Goal: Transaction & Acquisition: Purchase product/service

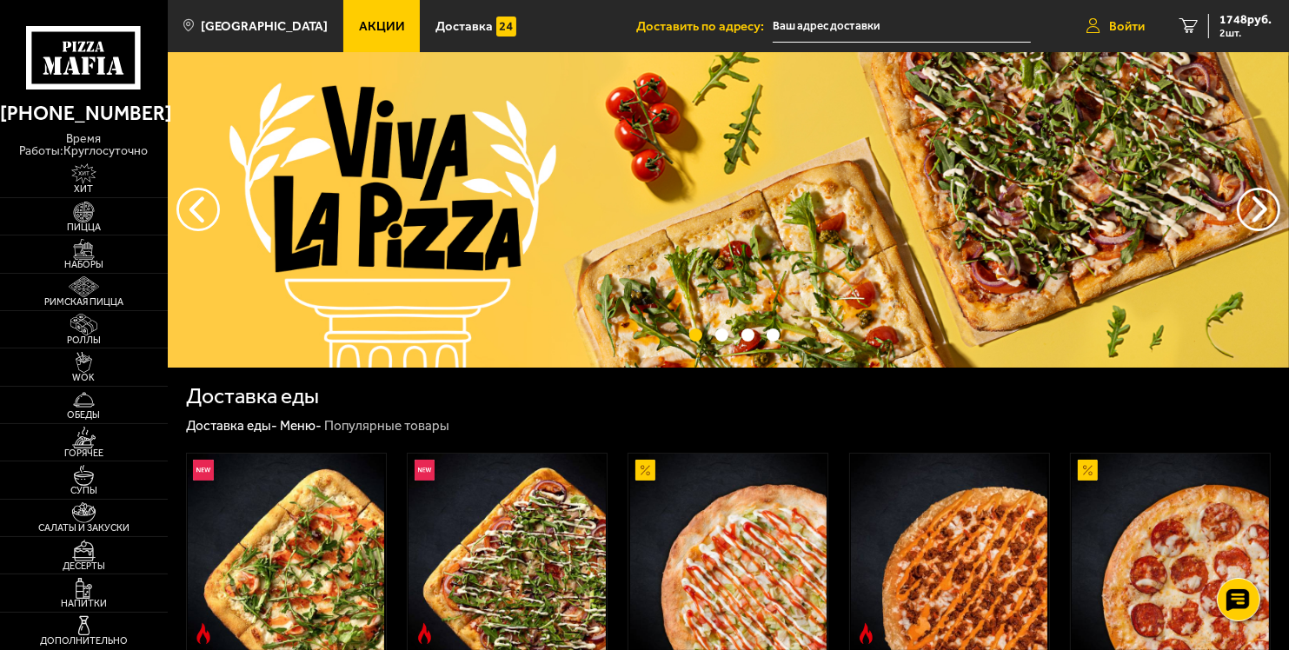
click at [1122, 23] on span "Войти" at bounding box center [1127, 26] width 36 height 13
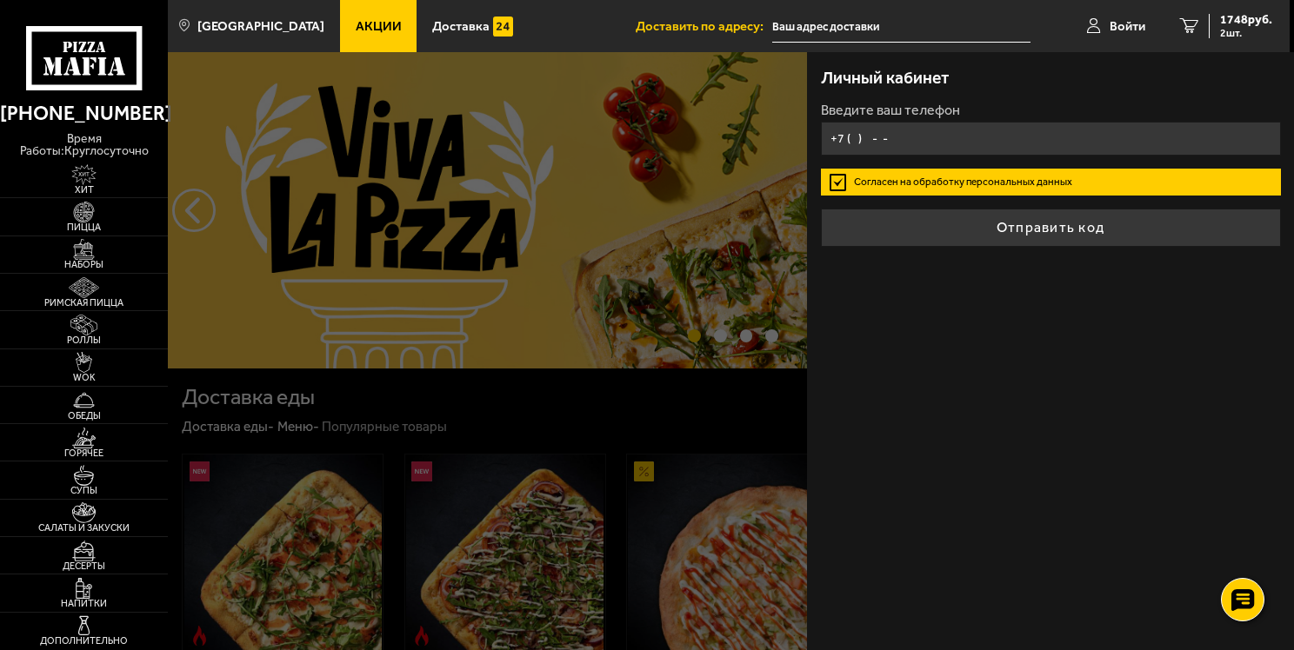
click at [924, 139] on input "+7 ( ) - -" at bounding box center [1051, 139] width 460 height 34
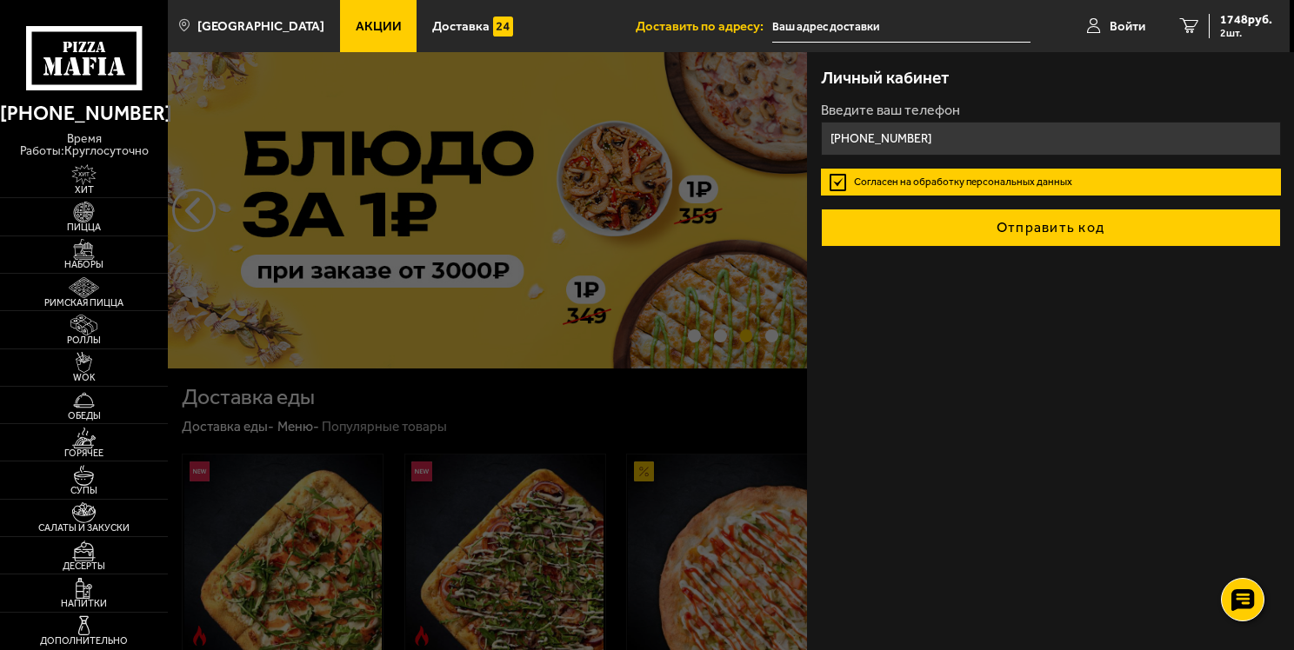
type input "[PHONE_NUMBER]"
click at [1106, 223] on button "Отправить код" at bounding box center [1051, 228] width 460 height 38
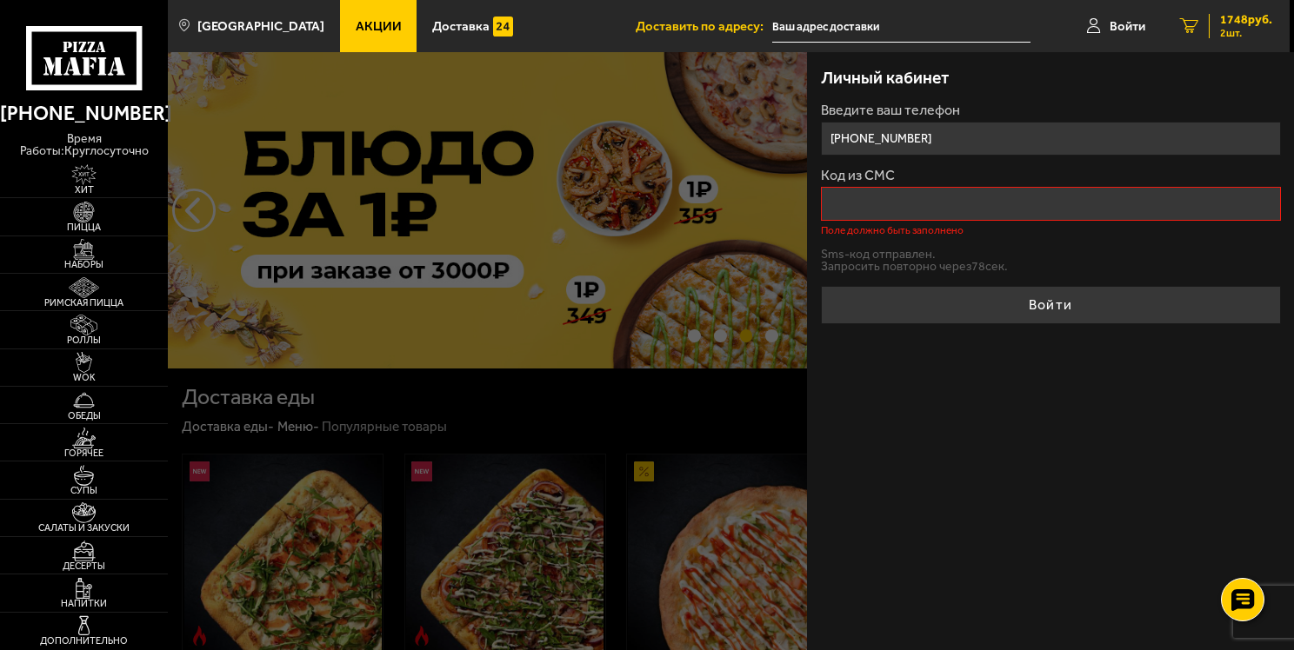
click at [1247, 37] on span "2 шт." at bounding box center [1246, 33] width 52 height 10
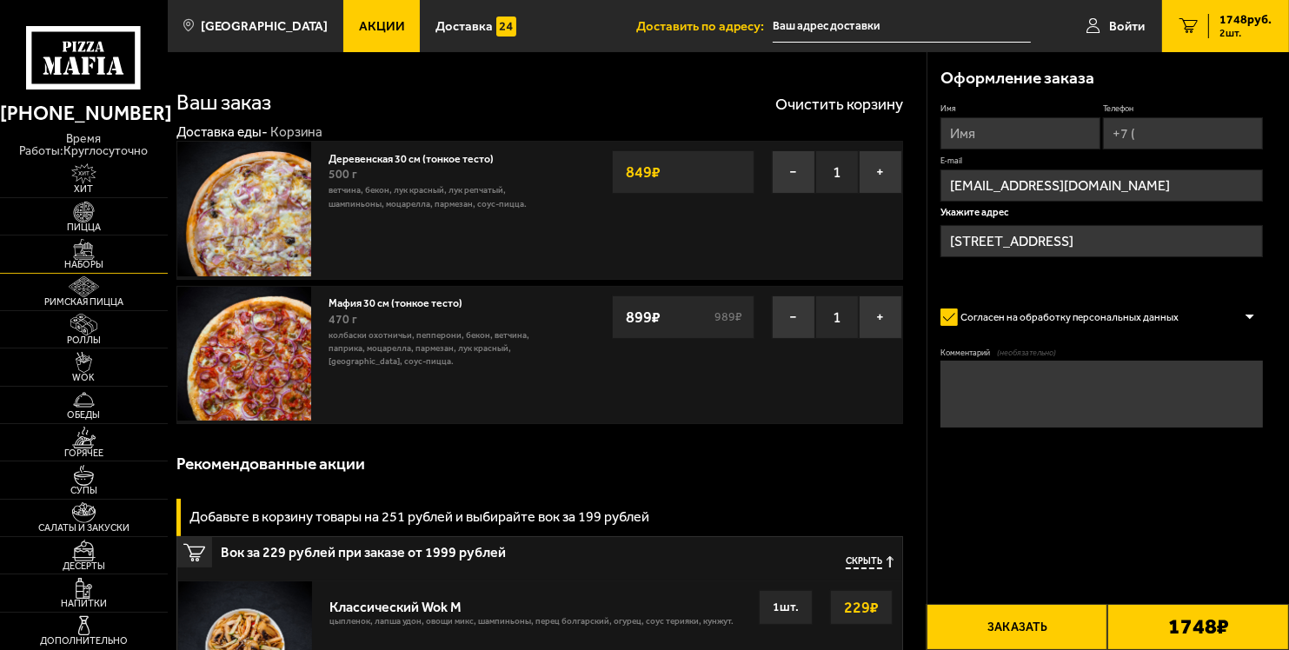
click at [101, 257] on img at bounding box center [83, 249] width 51 height 21
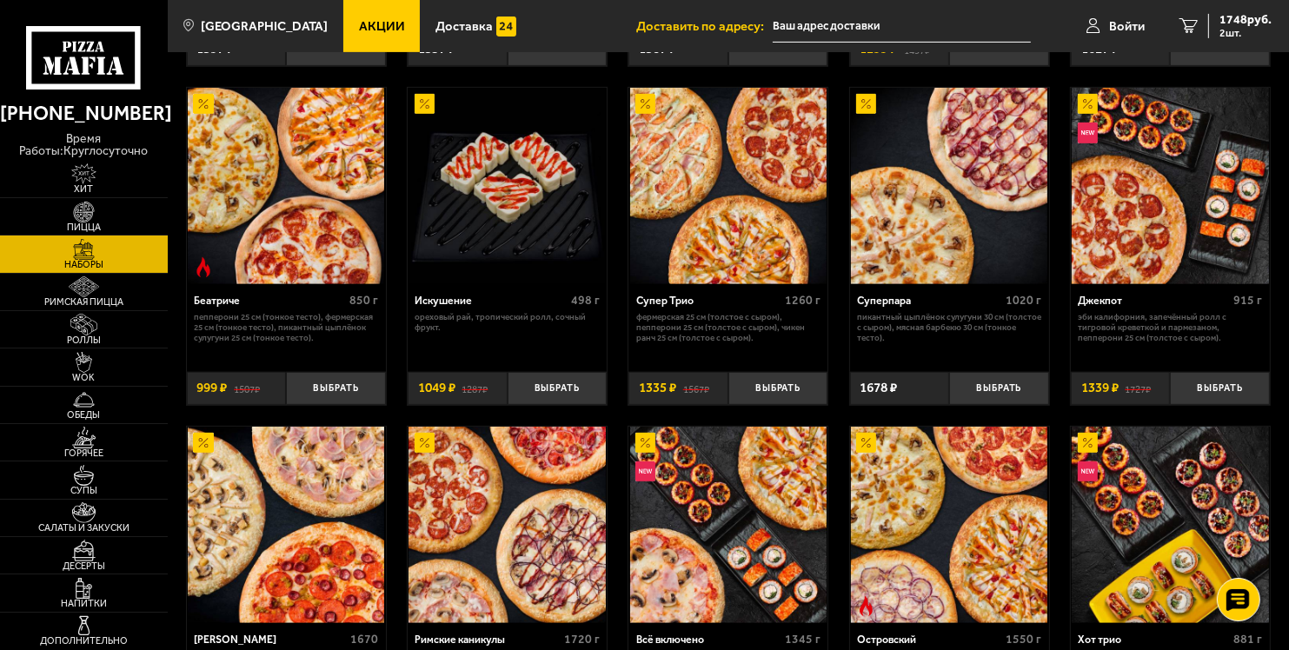
scroll to position [662, 0]
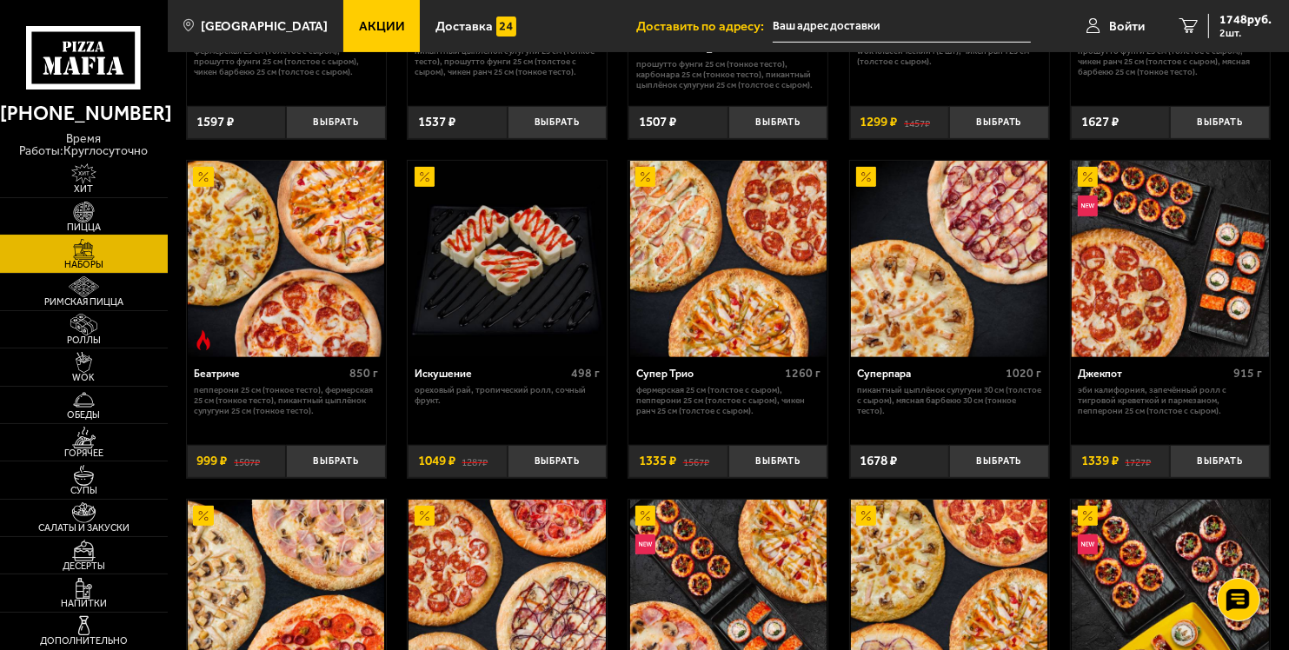
click at [101, 219] on img at bounding box center [83, 212] width 51 height 21
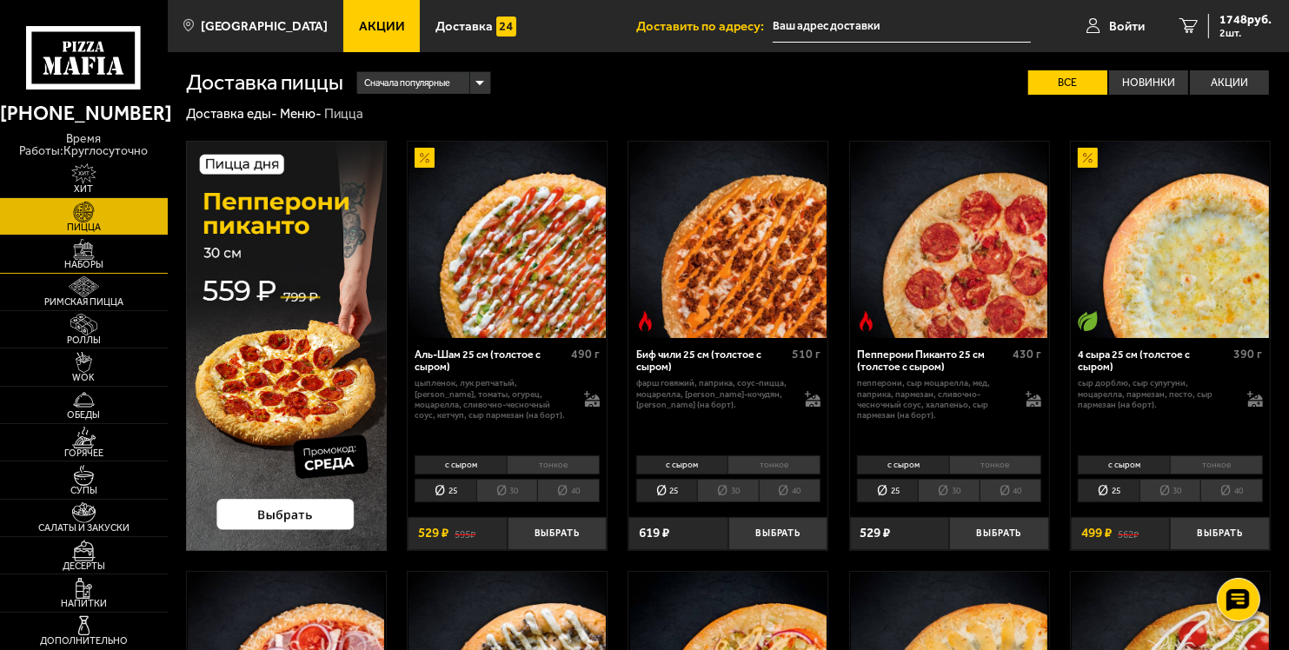
click at [103, 247] on img at bounding box center [83, 249] width 51 height 21
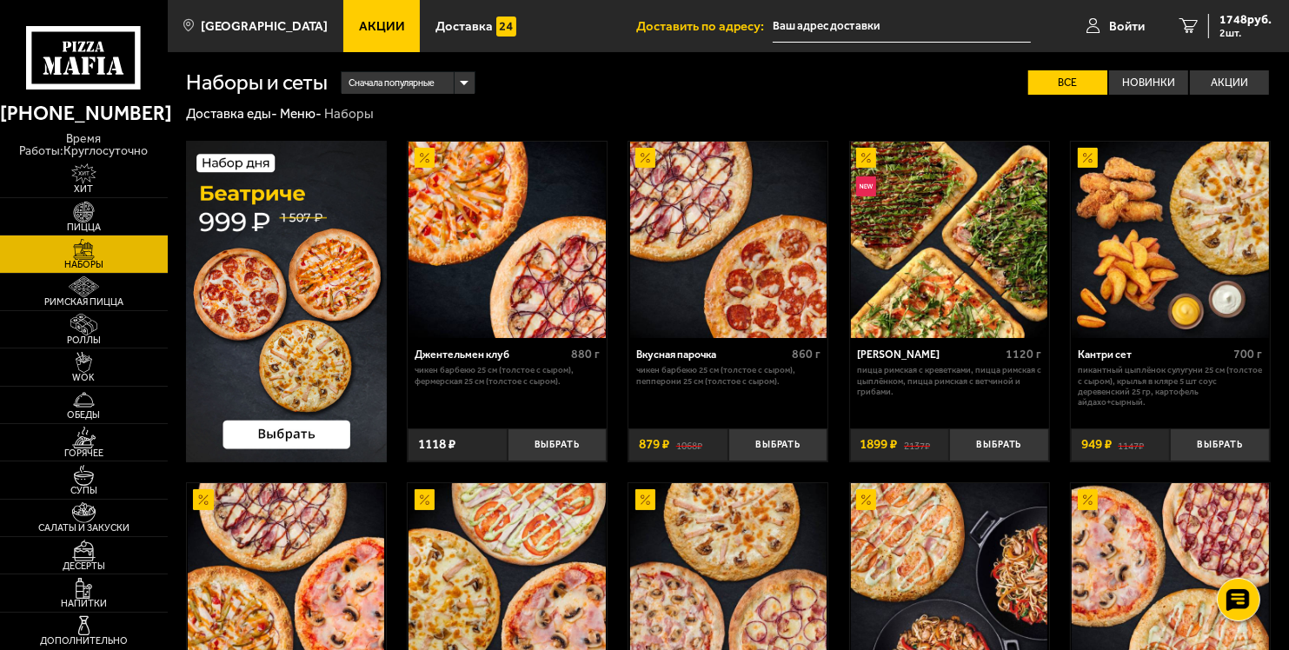
click at [103, 70] on use at bounding box center [101, 65] width 9 height 17
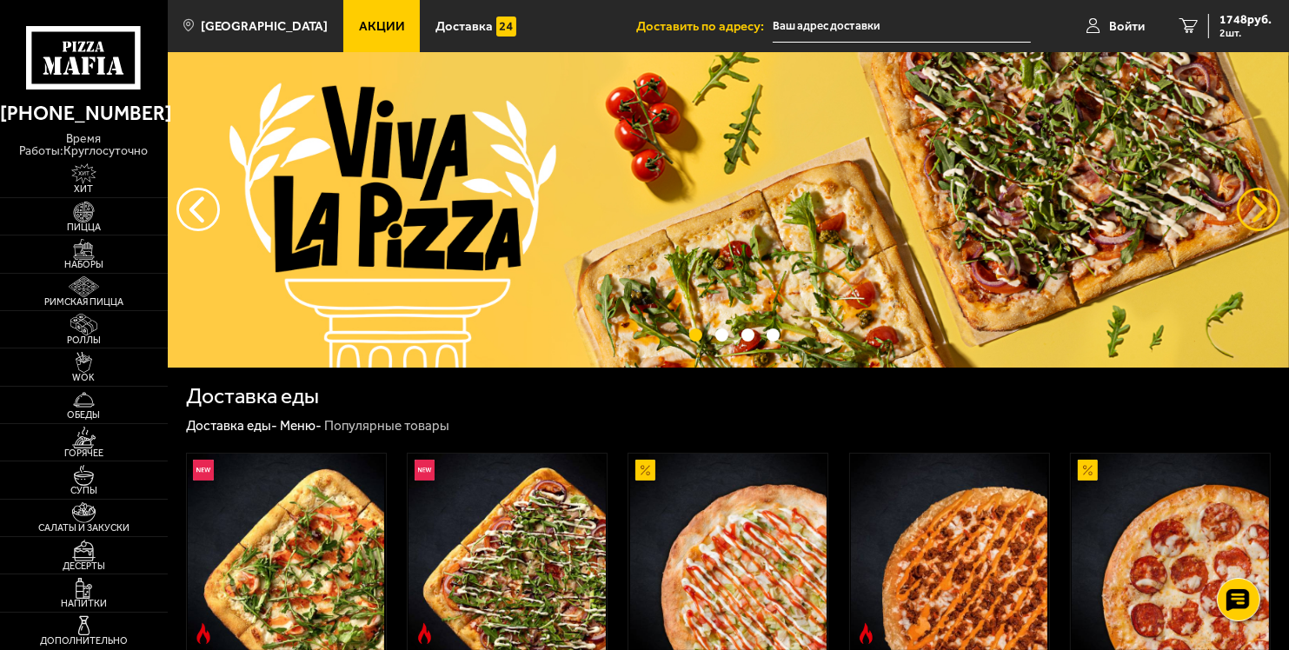
click at [1249, 212] on button "предыдущий" at bounding box center [1258, 209] width 43 height 43
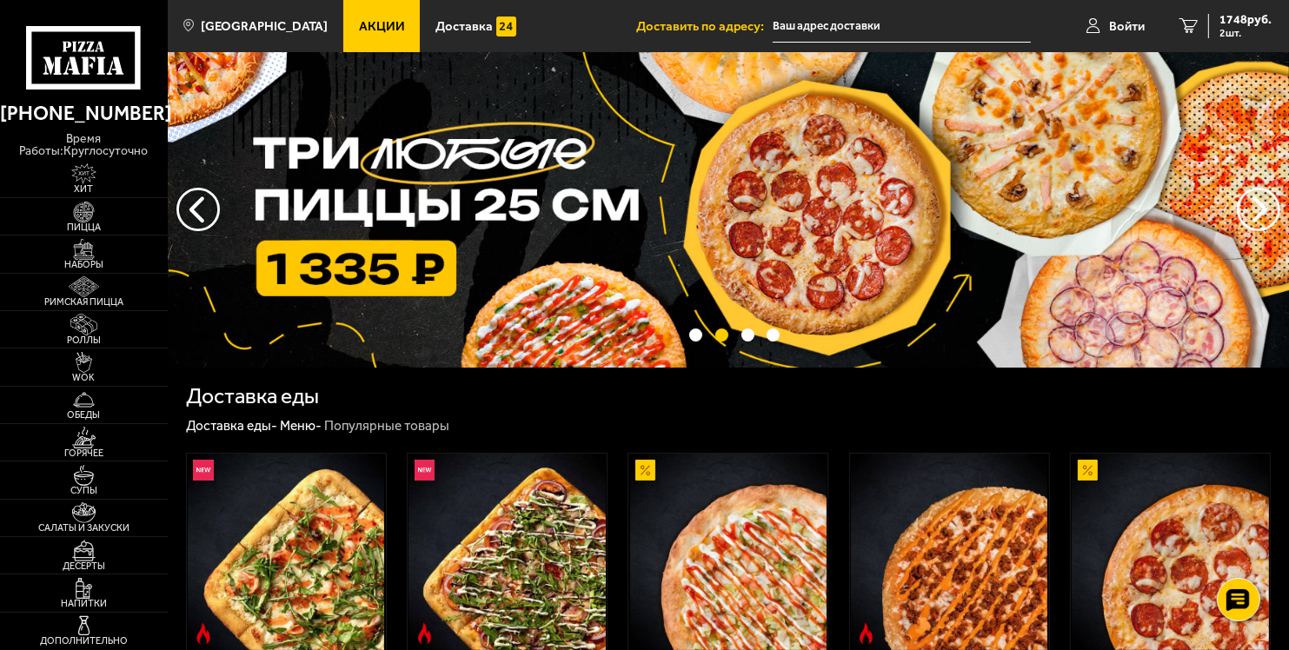
click at [829, 209] on img at bounding box center [729, 210] width 1122 height 316
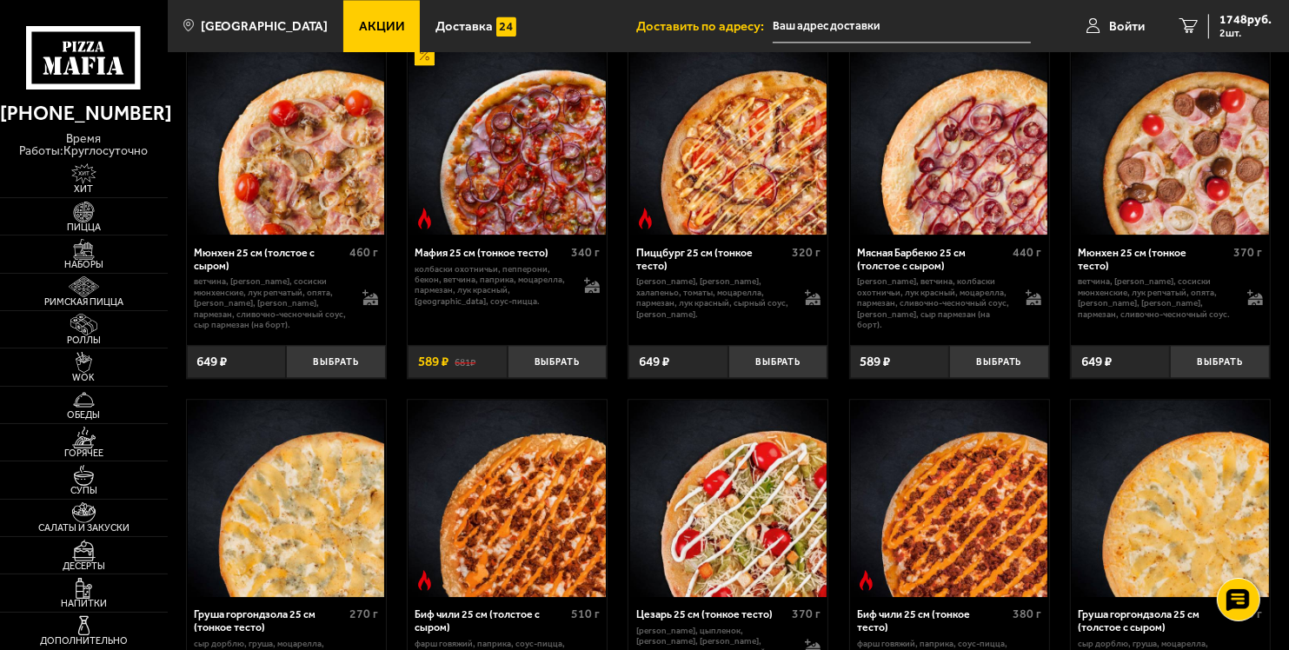
scroll to position [3895, 0]
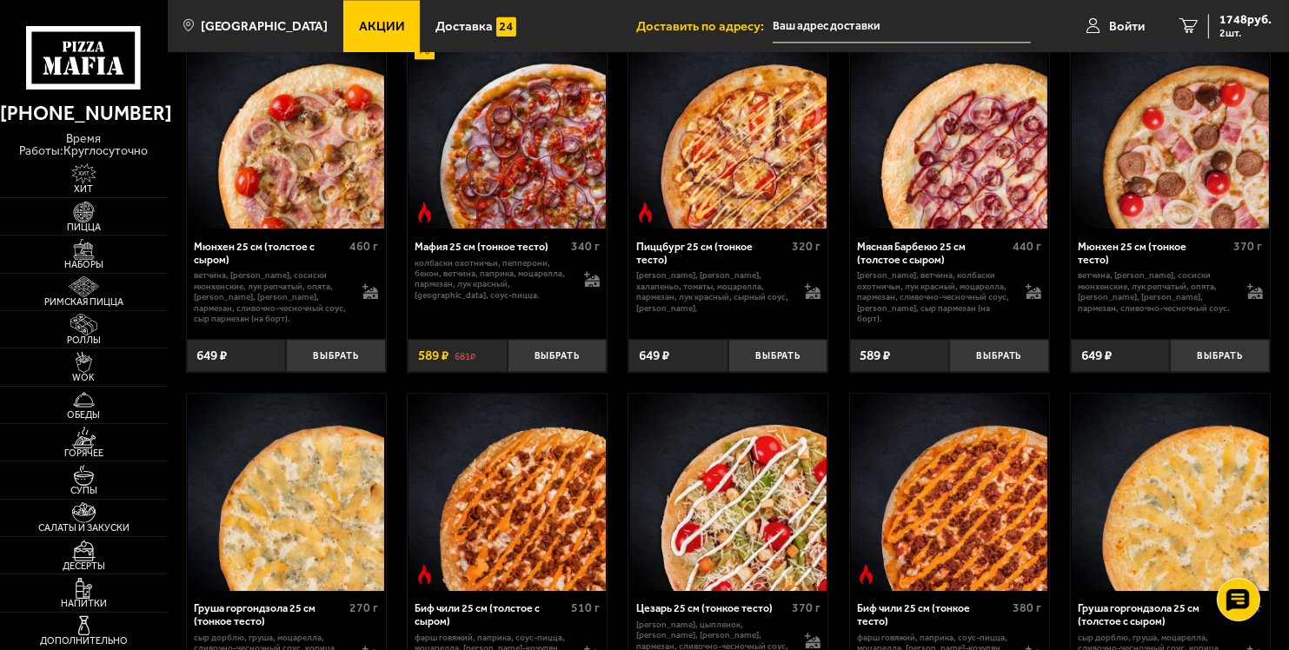
click at [1189, 184] on img at bounding box center [1170, 130] width 196 height 196
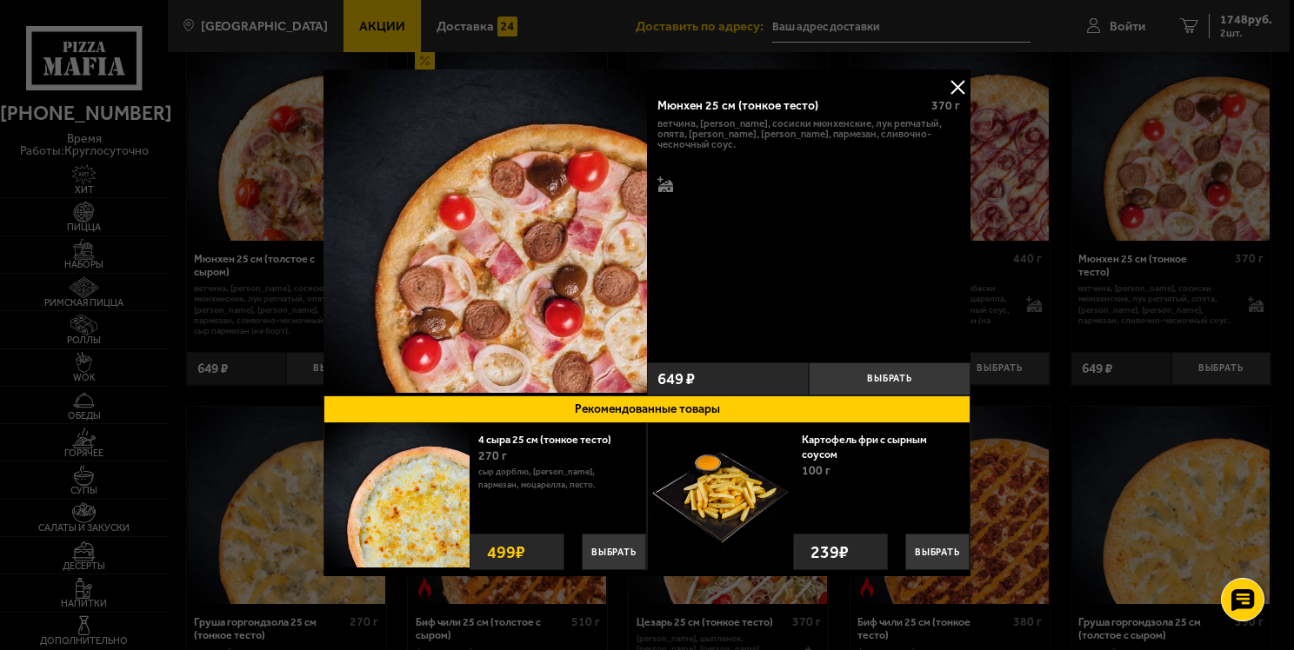
click at [957, 80] on button at bounding box center [957, 87] width 26 height 26
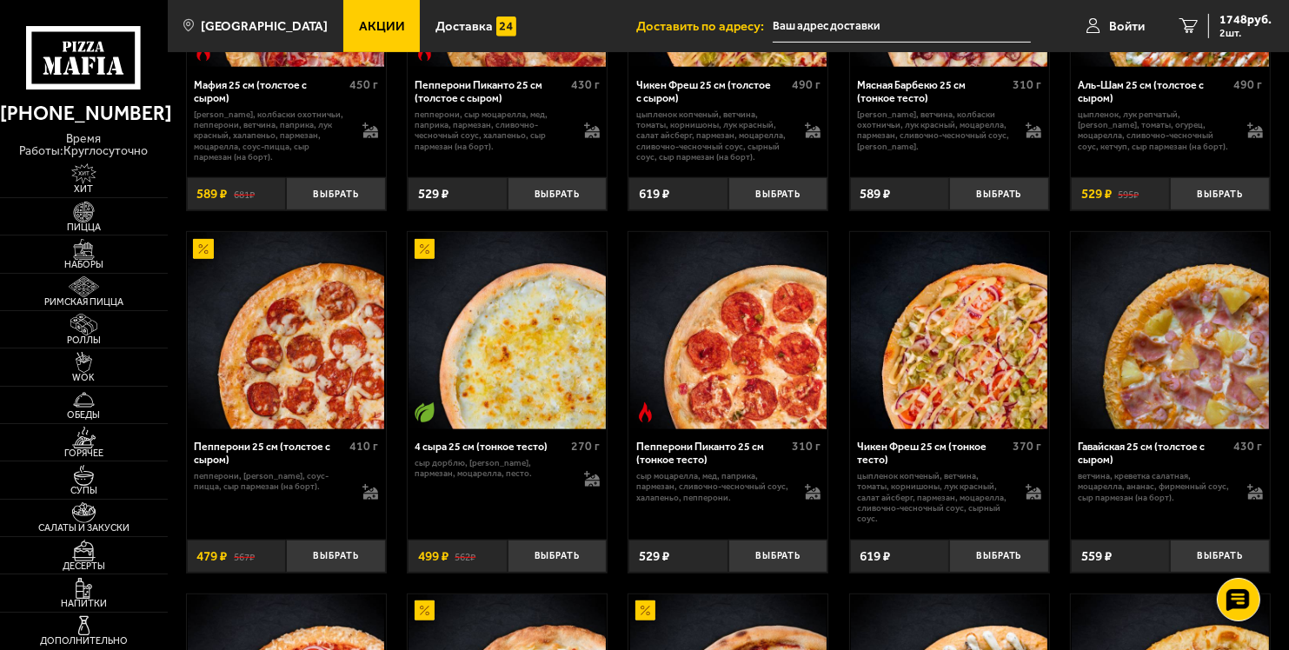
scroll to position [858, 0]
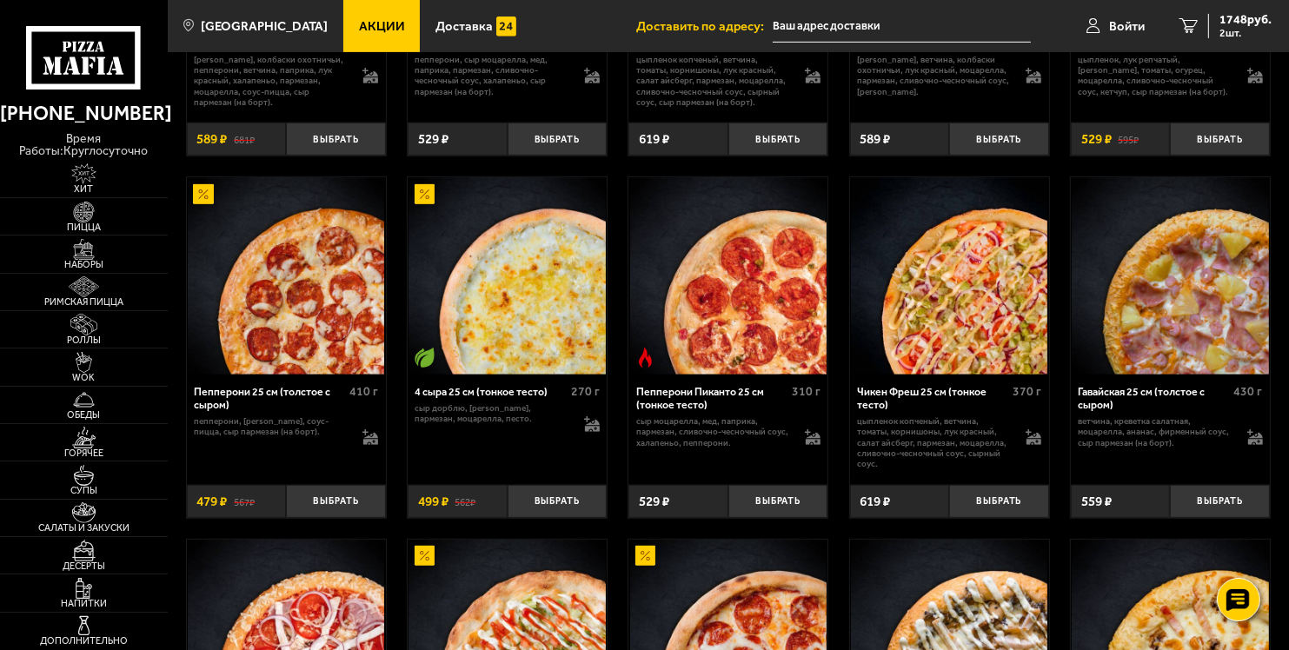
click at [965, 265] on img at bounding box center [949, 275] width 196 height 196
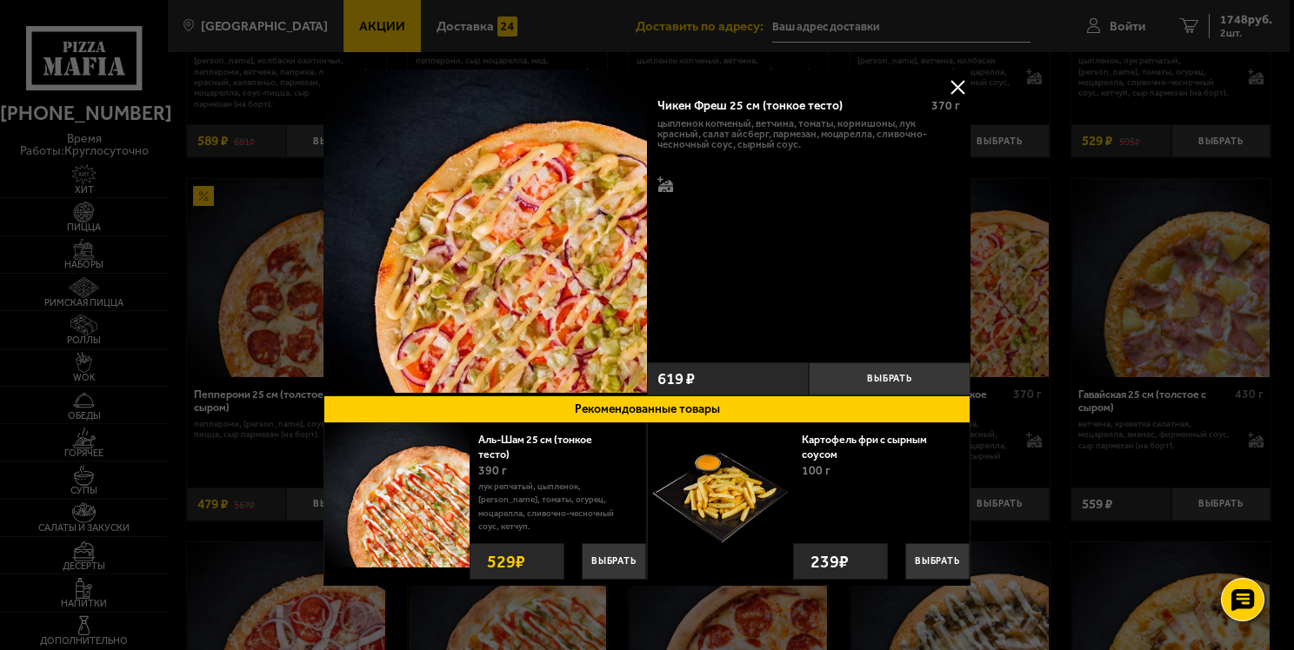
click at [953, 83] on button at bounding box center [957, 87] width 26 height 26
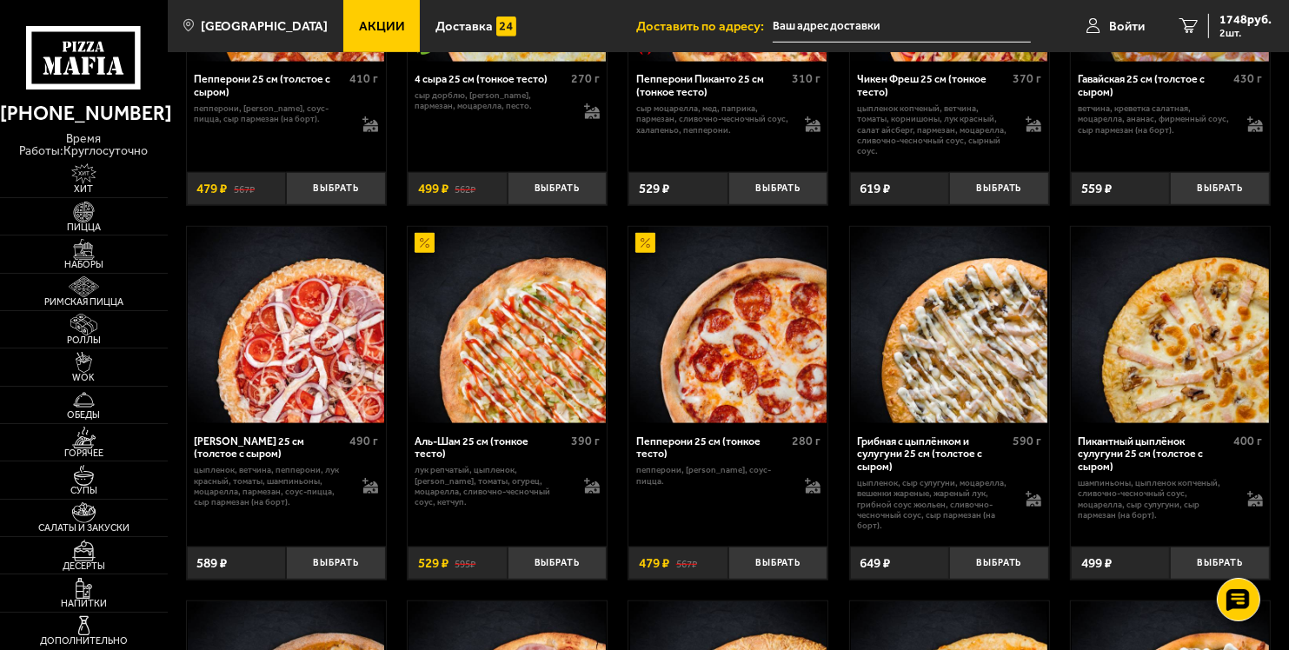
scroll to position [1226, 0]
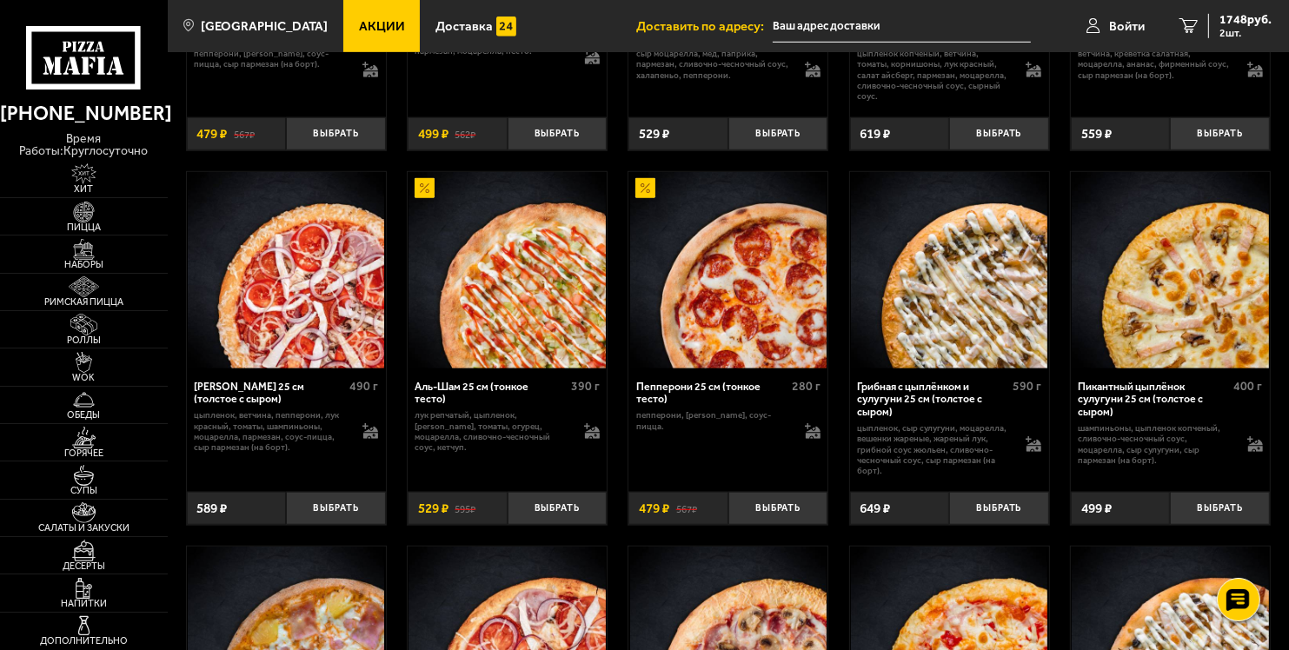
click at [539, 306] on img at bounding box center [507, 270] width 196 height 196
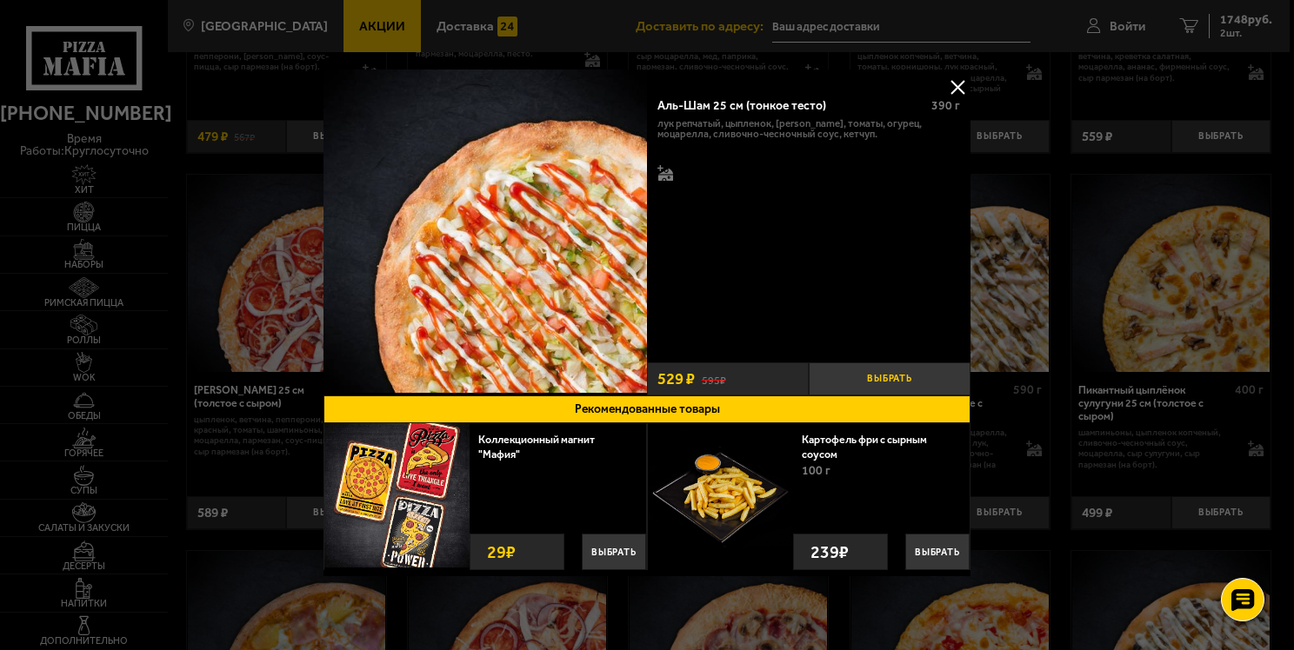
click at [876, 382] on button "Выбрать" at bounding box center [890, 379] width 162 height 33
click at [955, 87] on button at bounding box center [957, 87] width 26 height 26
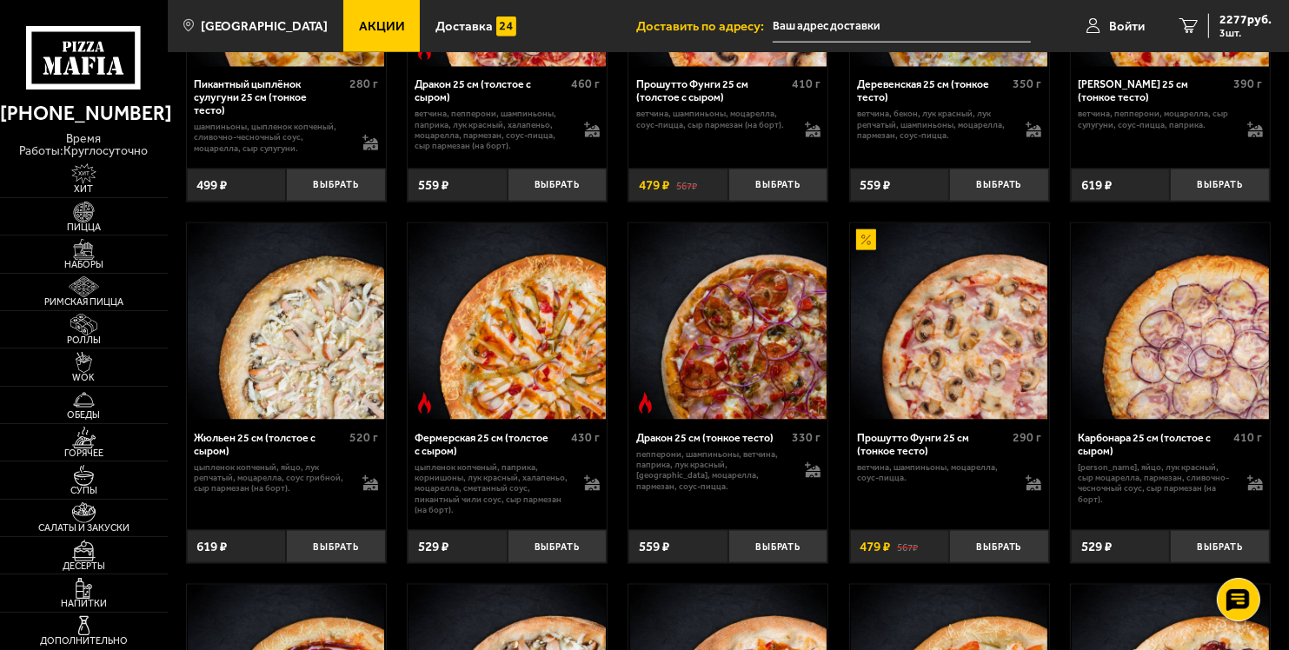
scroll to position [2305, 0]
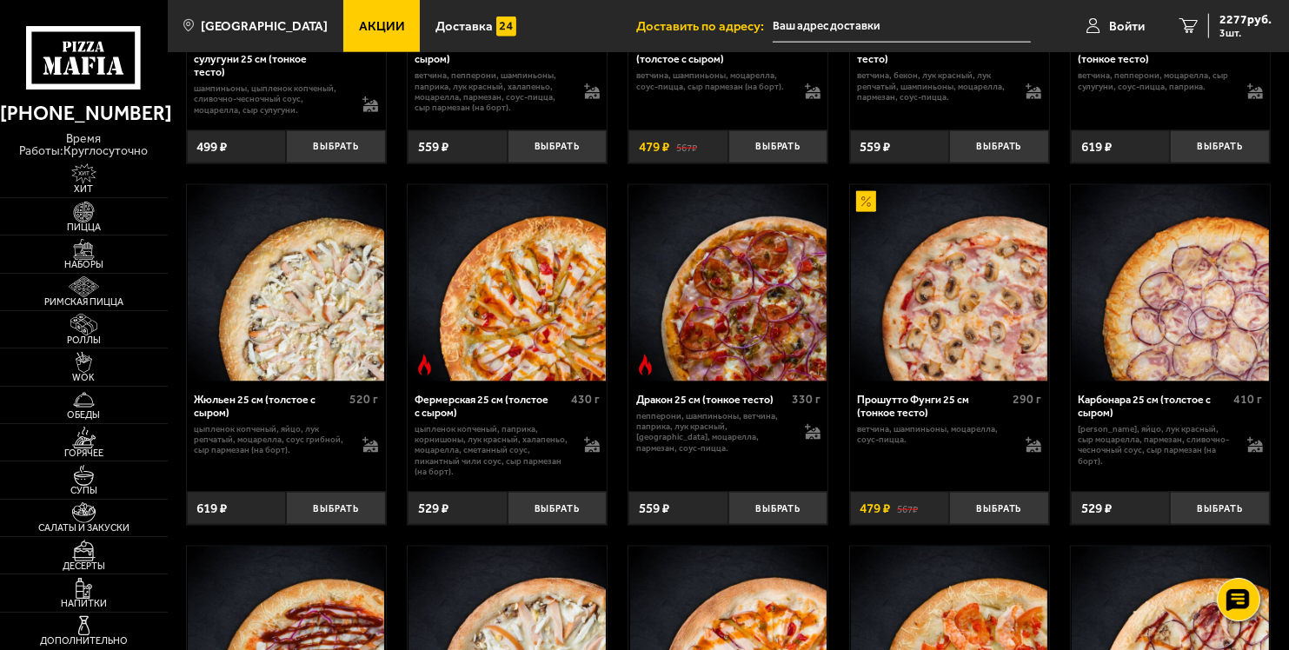
click at [727, 330] on img at bounding box center [728, 283] width 196 height 196
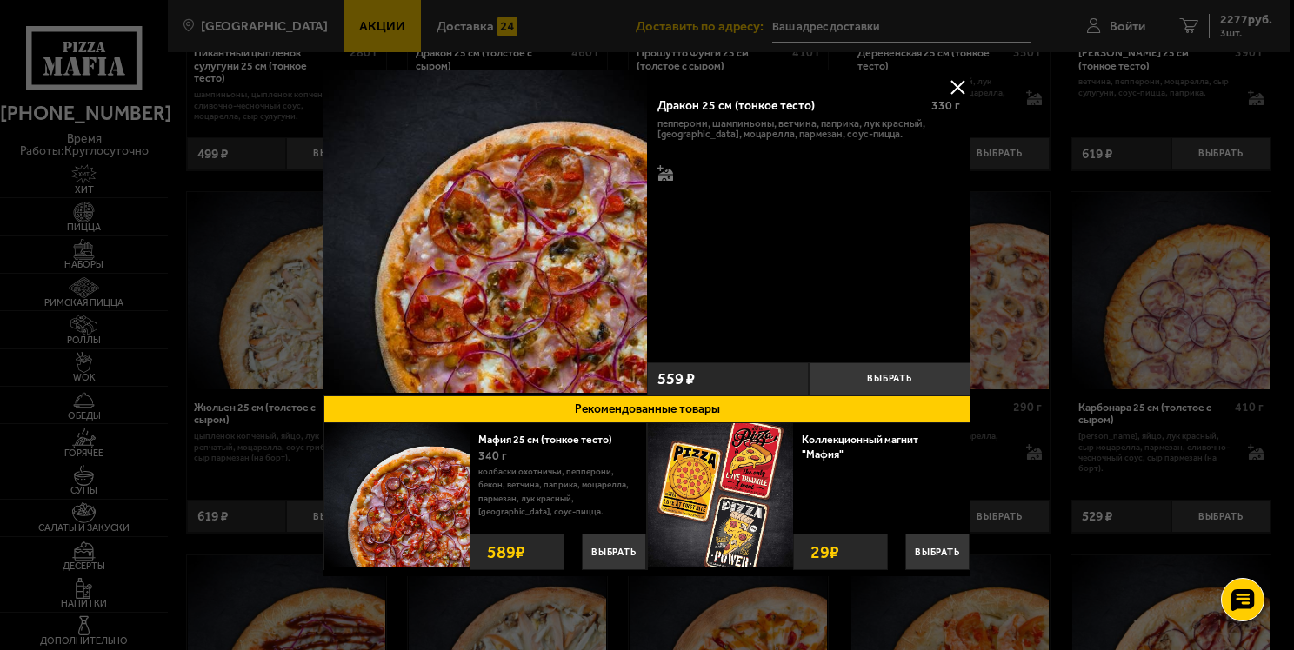
click at [949, 83] on button at bounding box center [957, 87] width 26 height 26
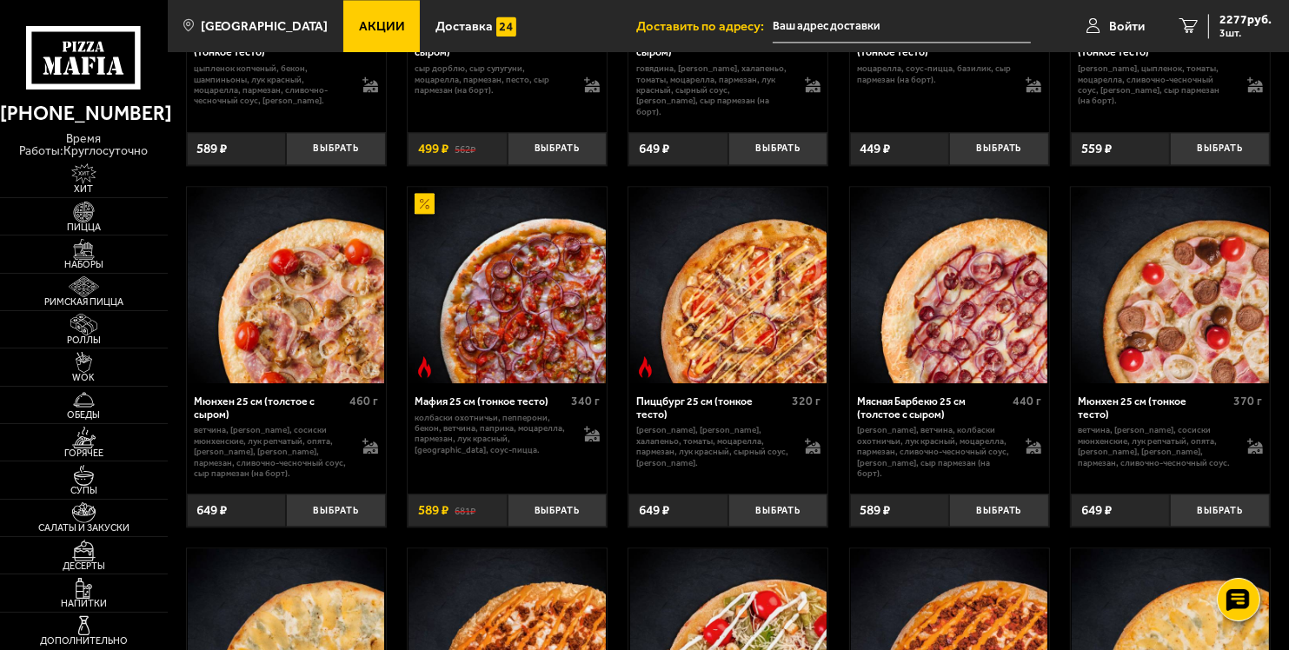
scroll to position [3801, 0]
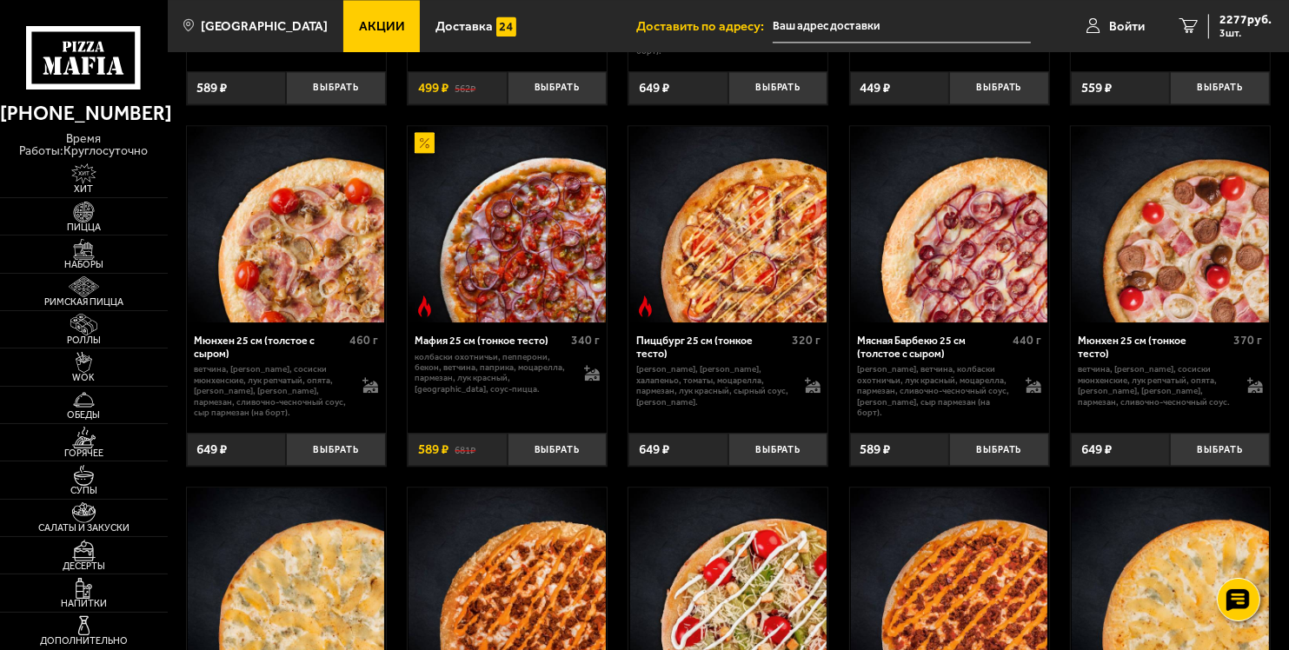
click at [745, 268] on img at bounding box center [728, 224] width 196 height 196
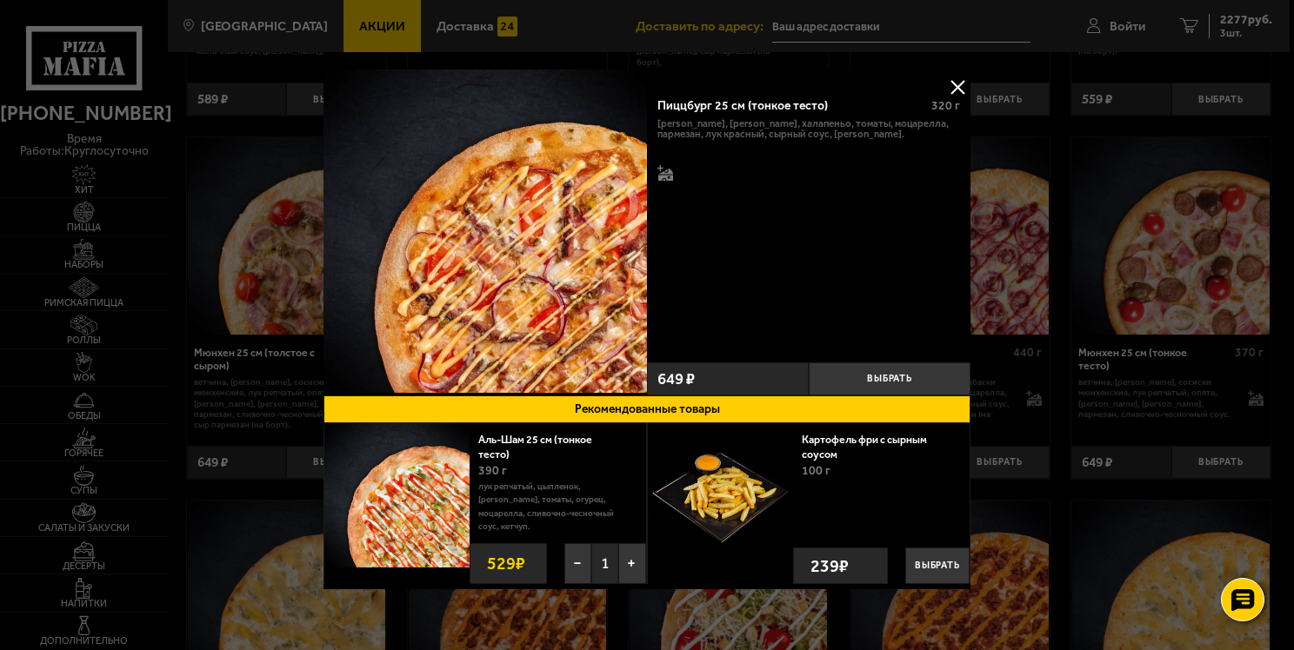
click at [956, 93] on button at bounding box center [957, 87] width 26 height 26
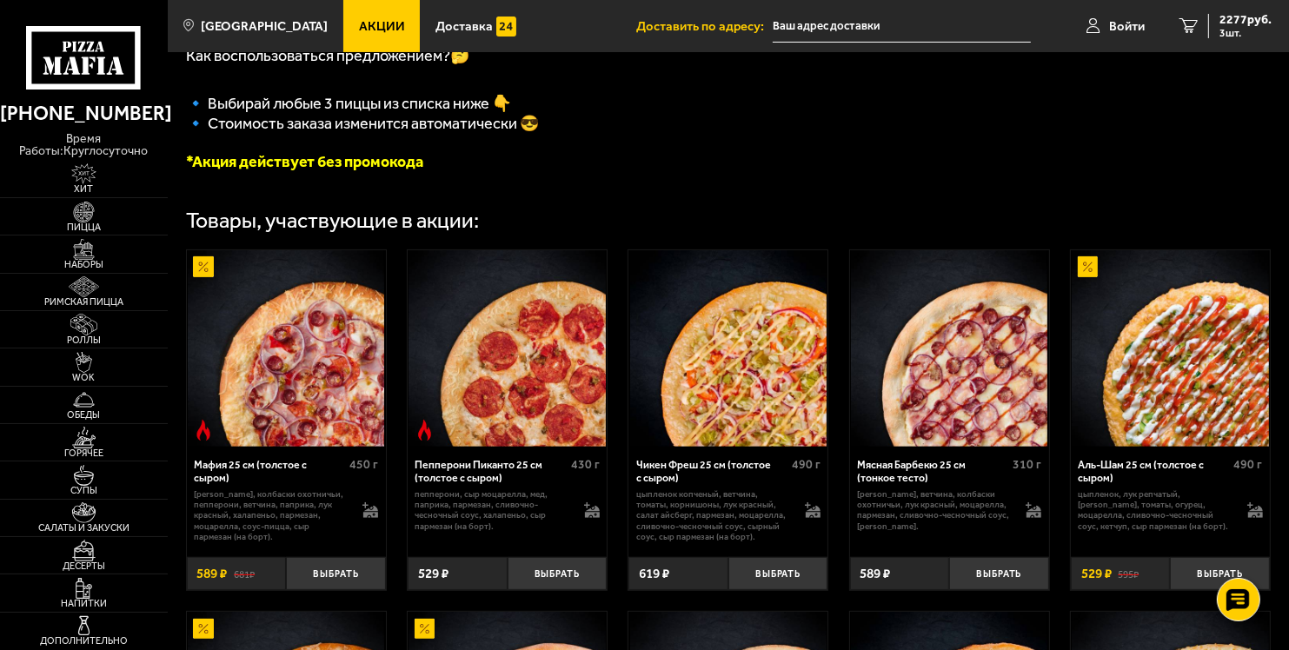
scroll to position [506, 0]
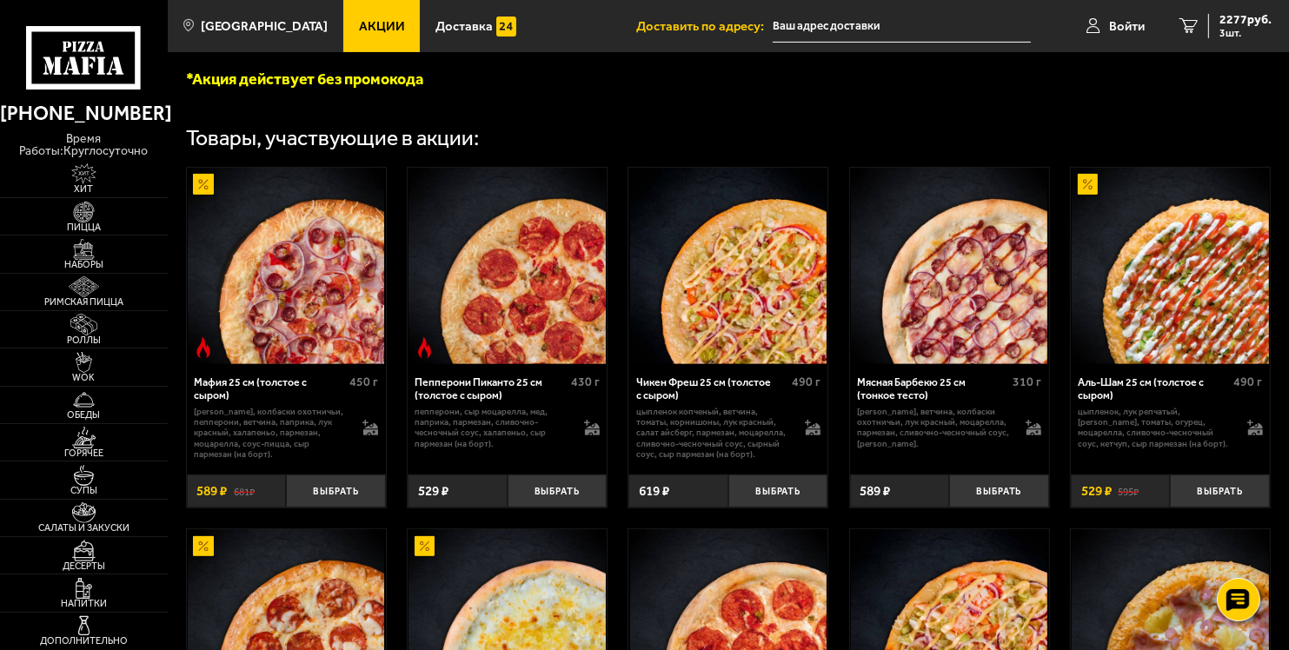
click at [310, 282] on img at bounding box center [286, 266] width 196 height 196
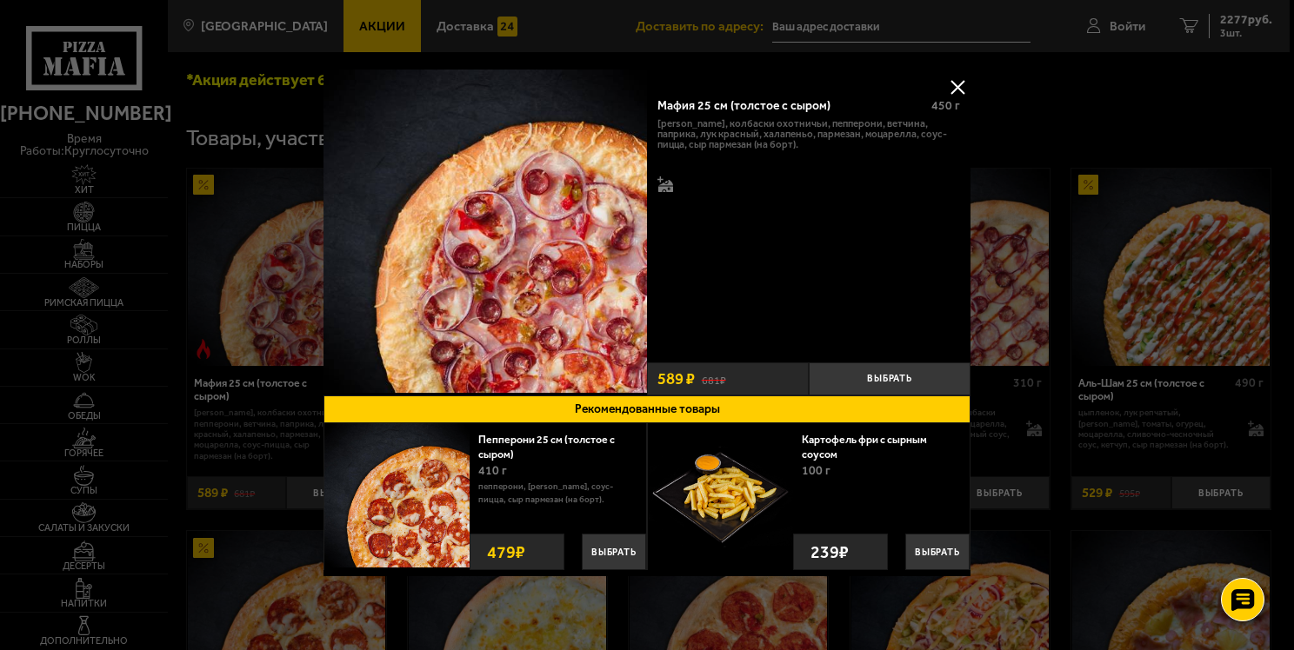
click at [956, 91] on button at bounding box center [957, 87] width 26 height 26
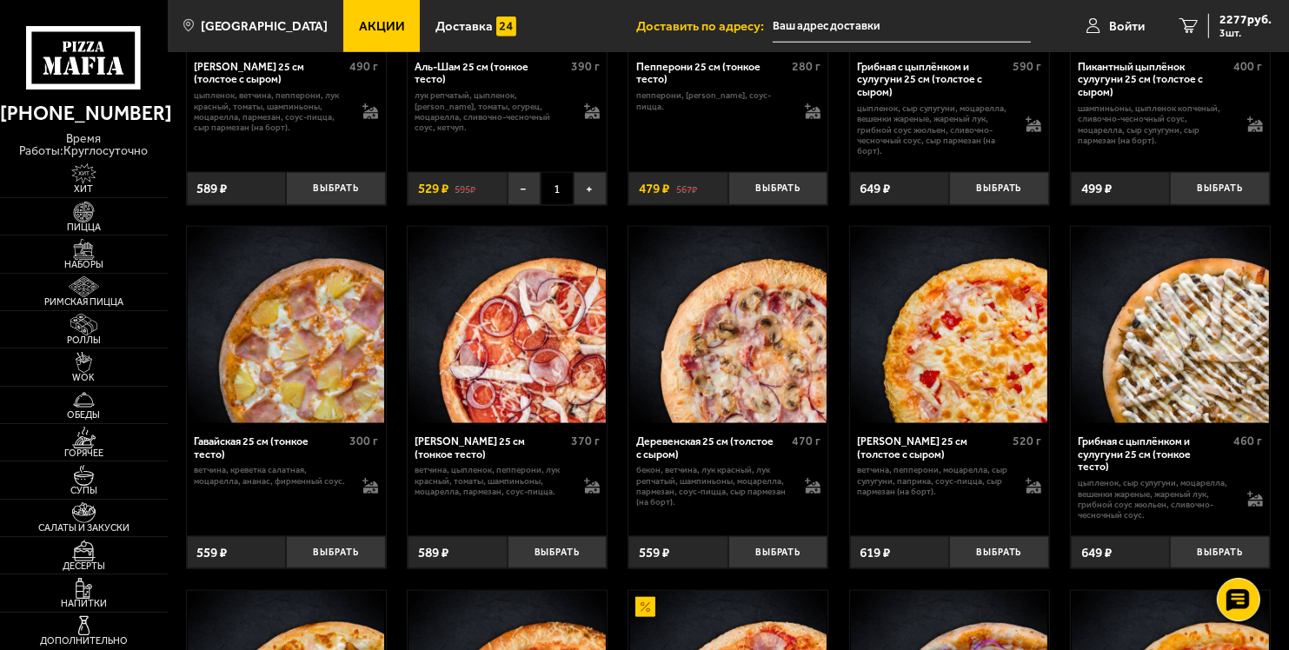
scroll to position [1573, 0]
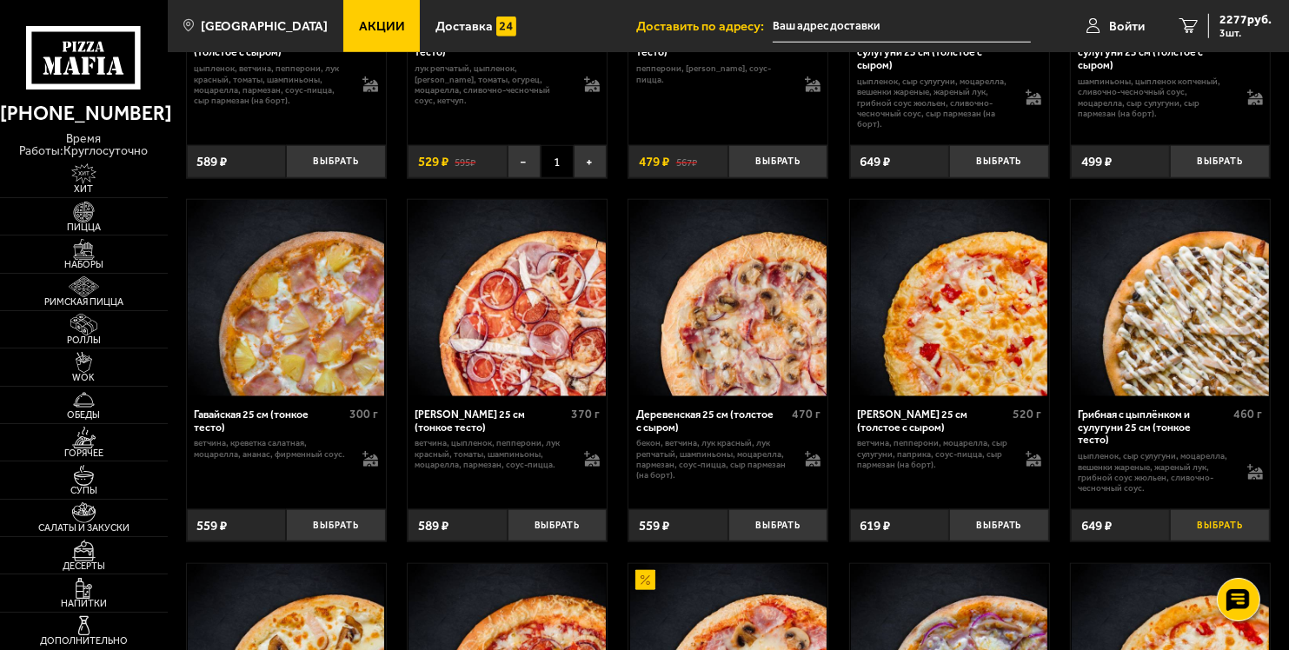
click at [1202, 536] on button "Выбрать" at bounding box center [1220, 525] width 100 height 33
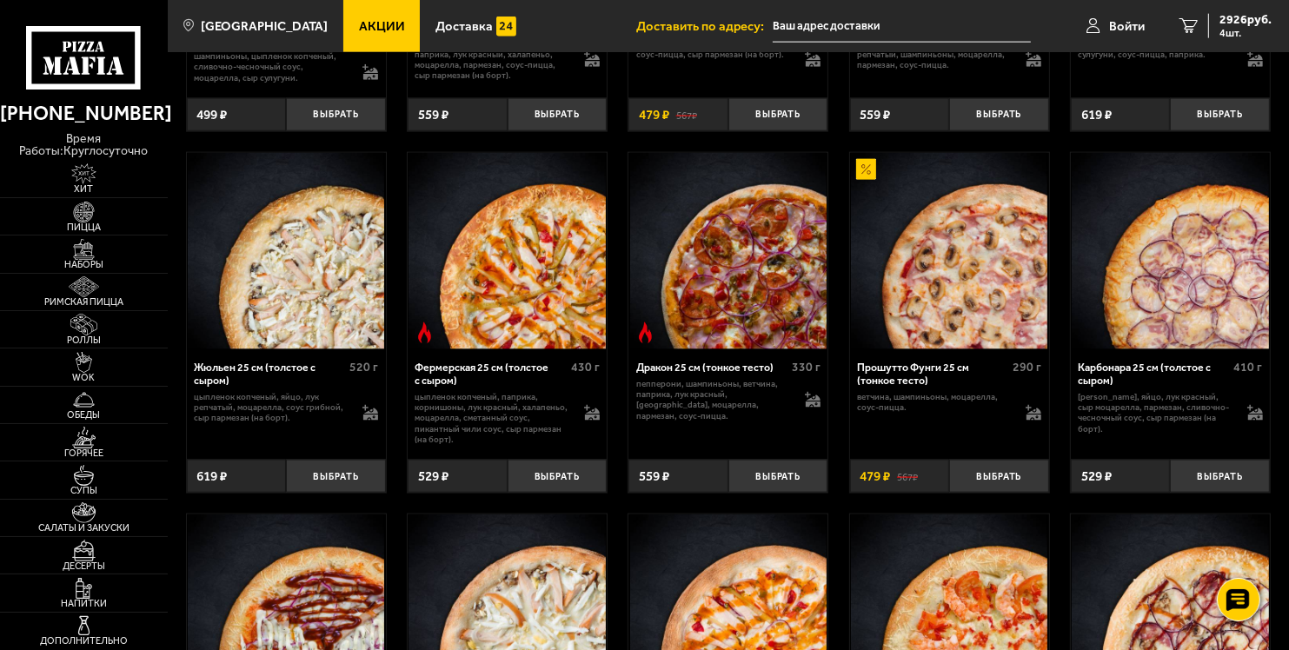
scroll to position [2310, 0]
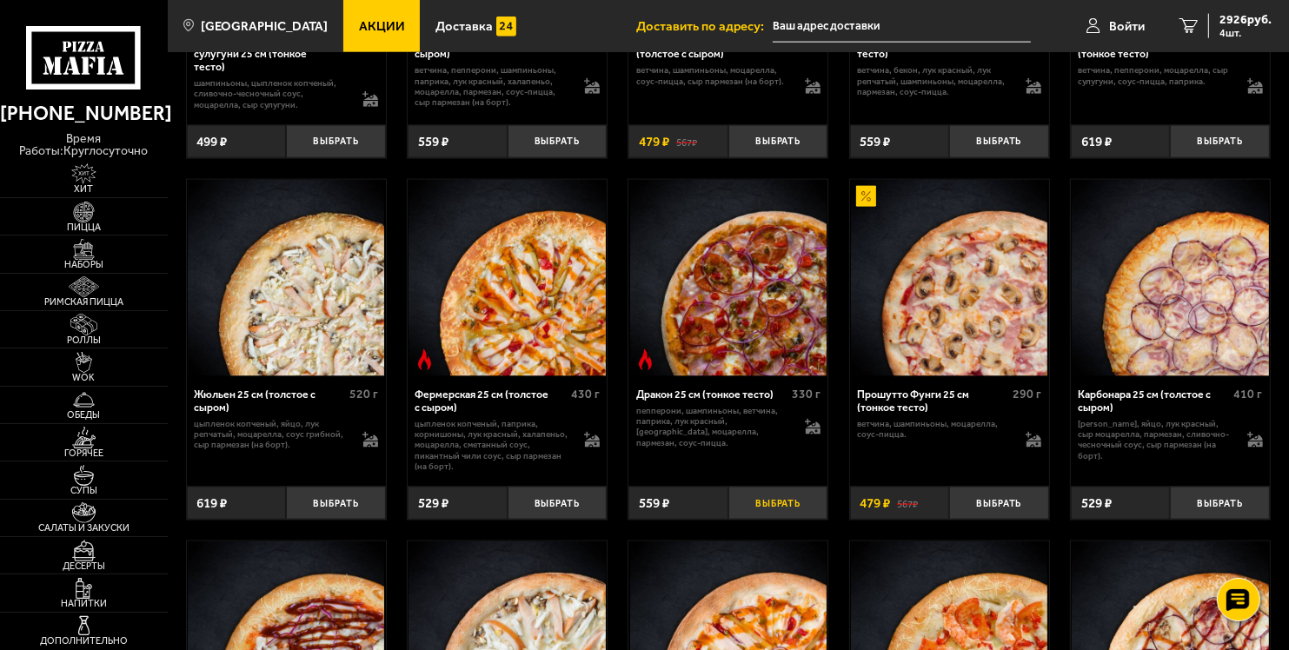
click at [769, 520] on button "Выбрать" at bounding box center [779, 503] width 100 height 33
click at [1257, 36] on span "5 шт." at bounding box center [1246, 33] width 52 height 10
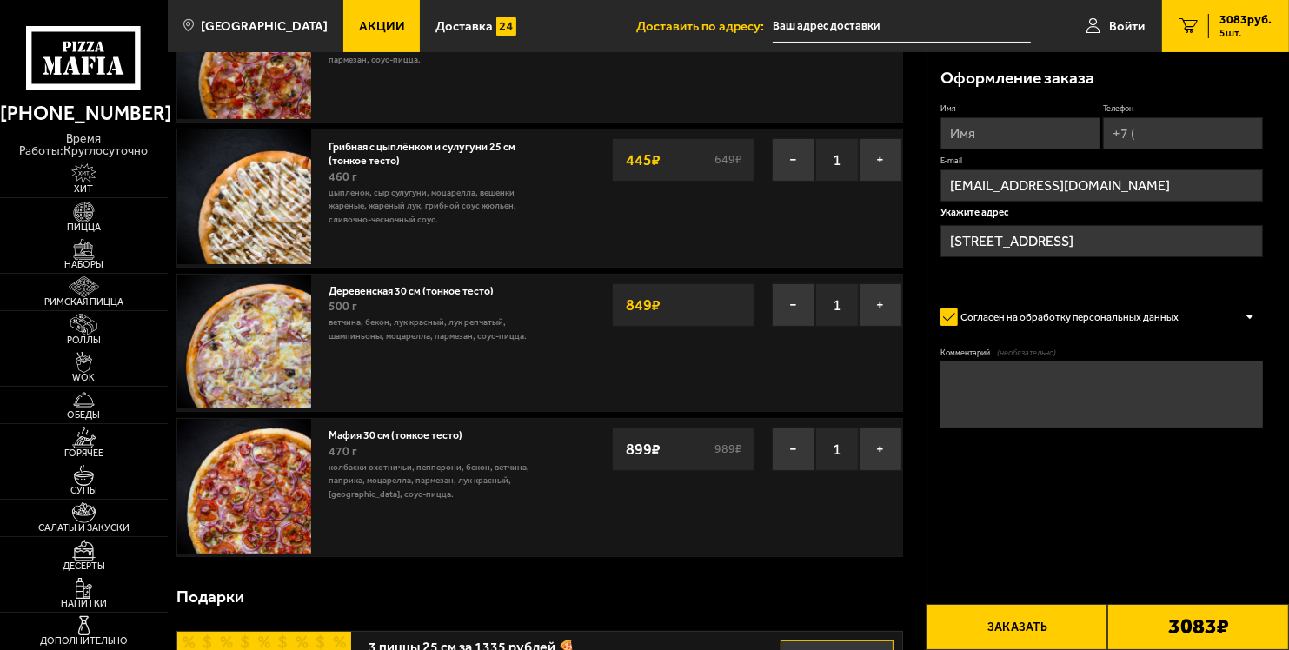
scroll to position [303, 0]
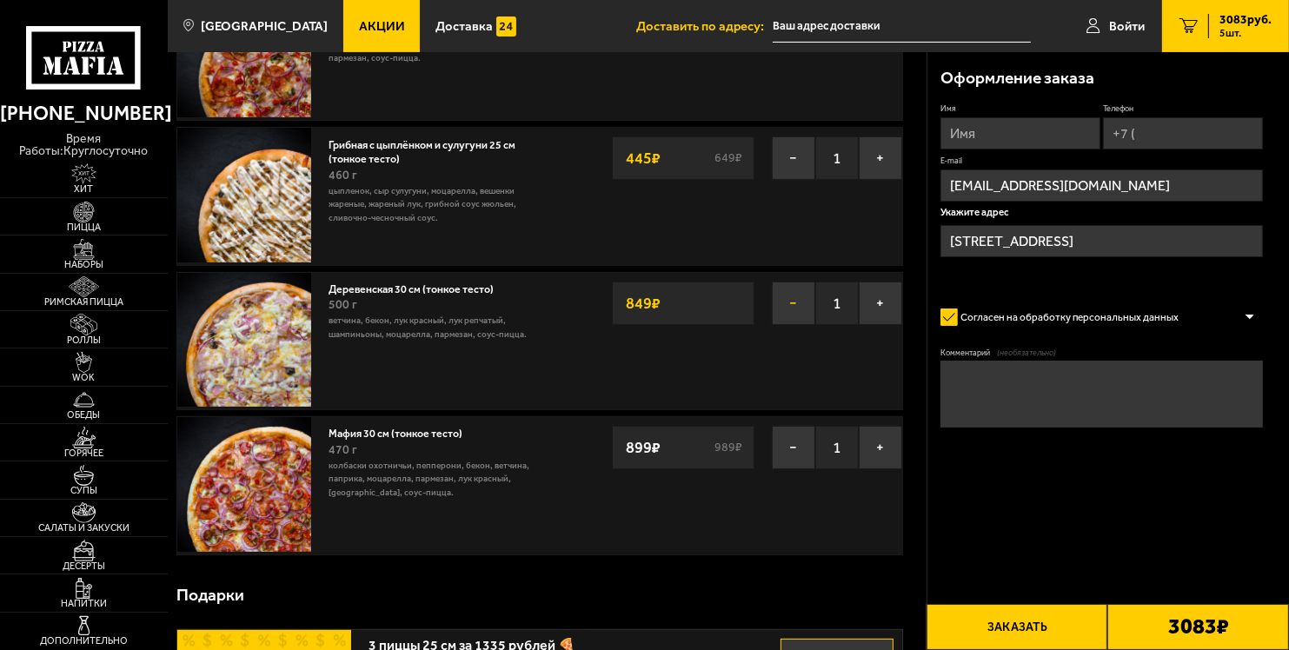
click at [800, 299] on button "−" at bounding box center [793, 303] width 43 height 43
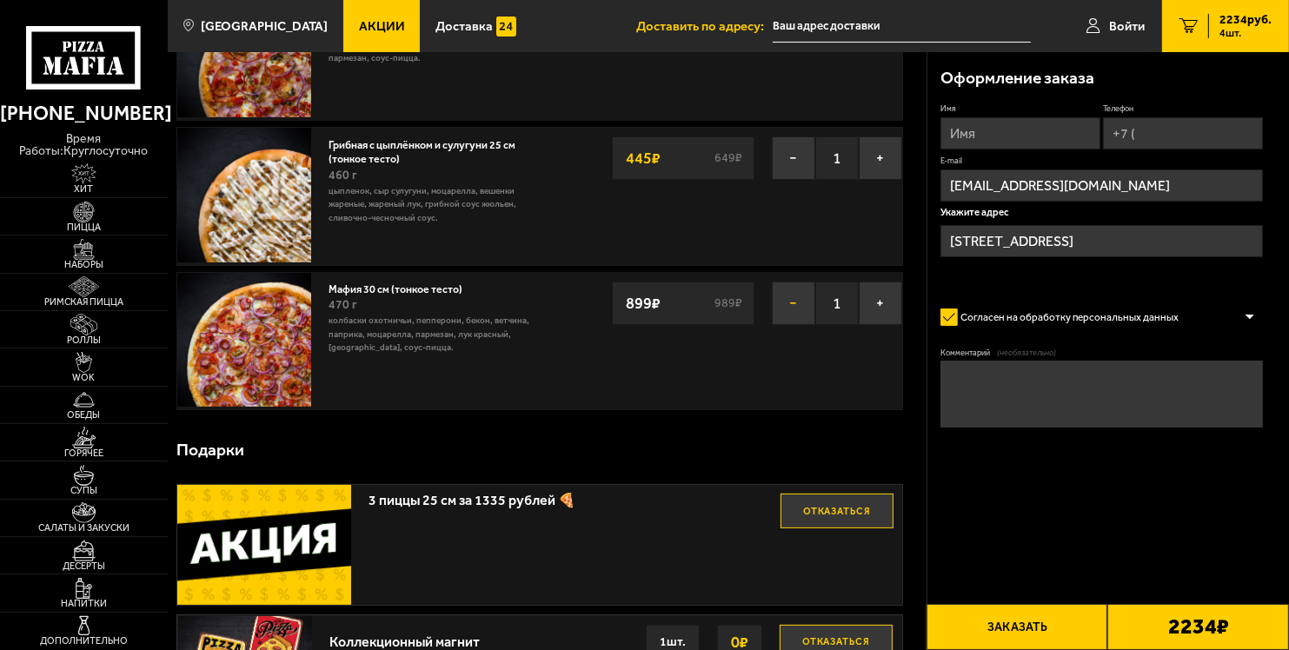
click at [789, 307] on button "−" at bounding box center [793, 303] width 43 height 43
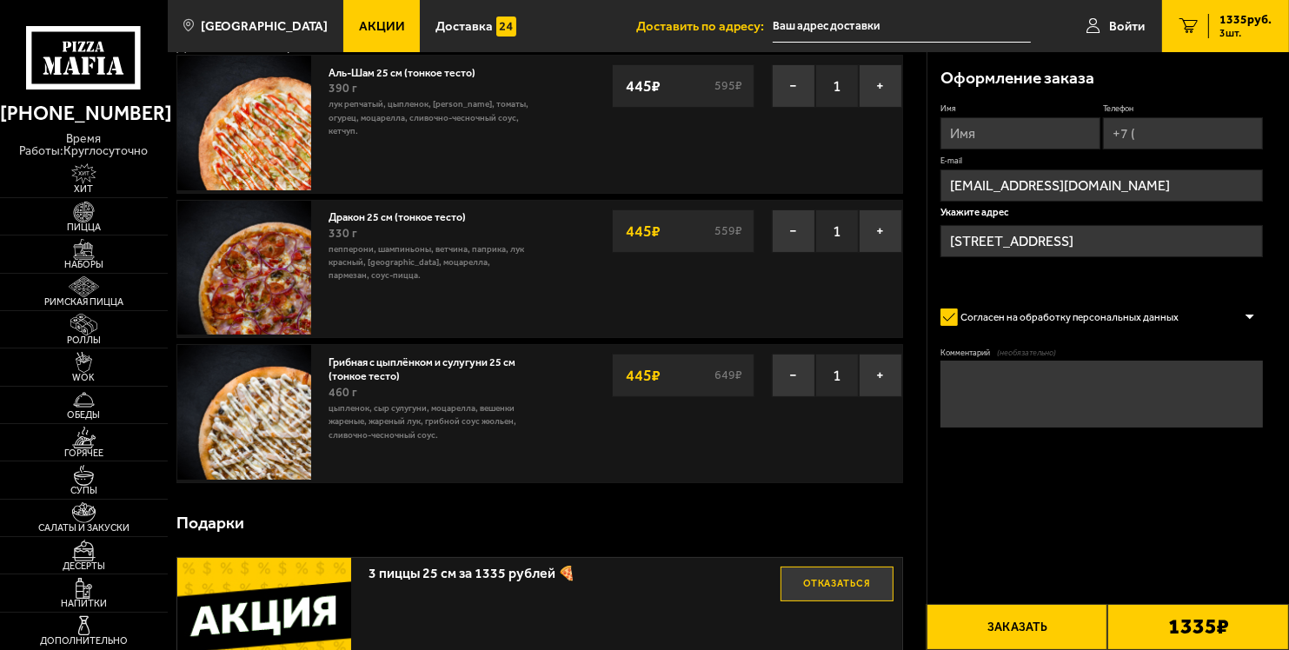
scroll to position [0, 0]
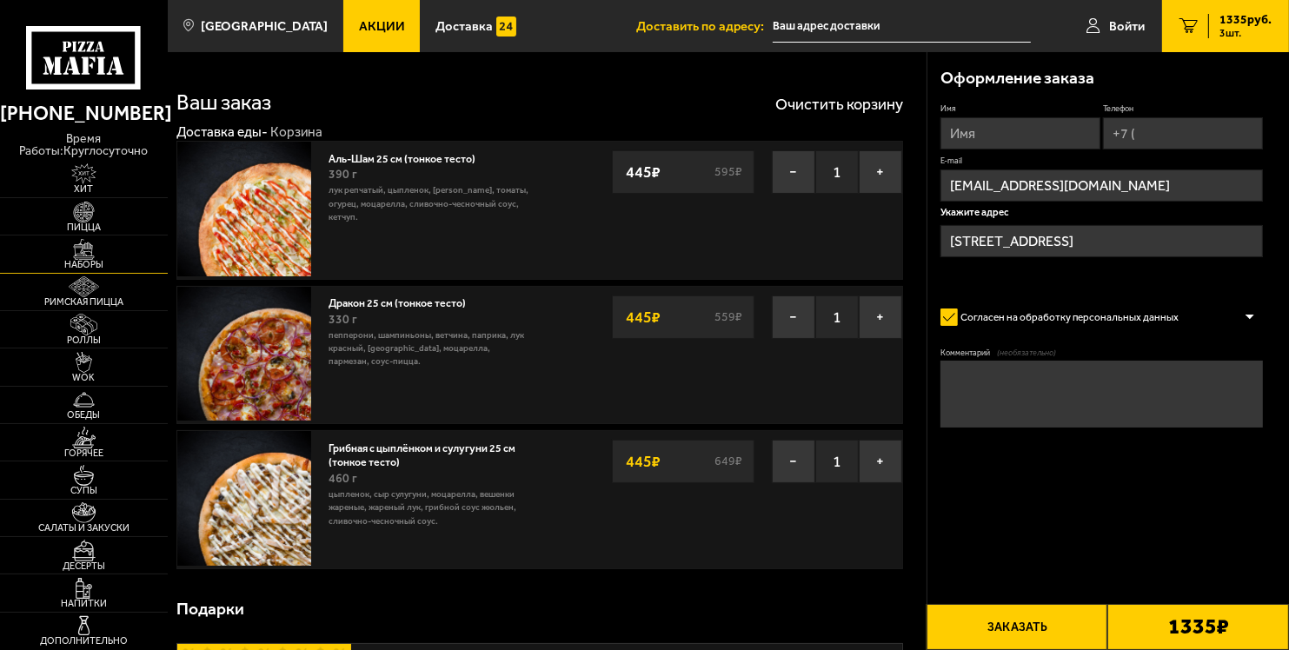
click at [77, 250] on img at bounding box center [83, 249] width 51 height 21
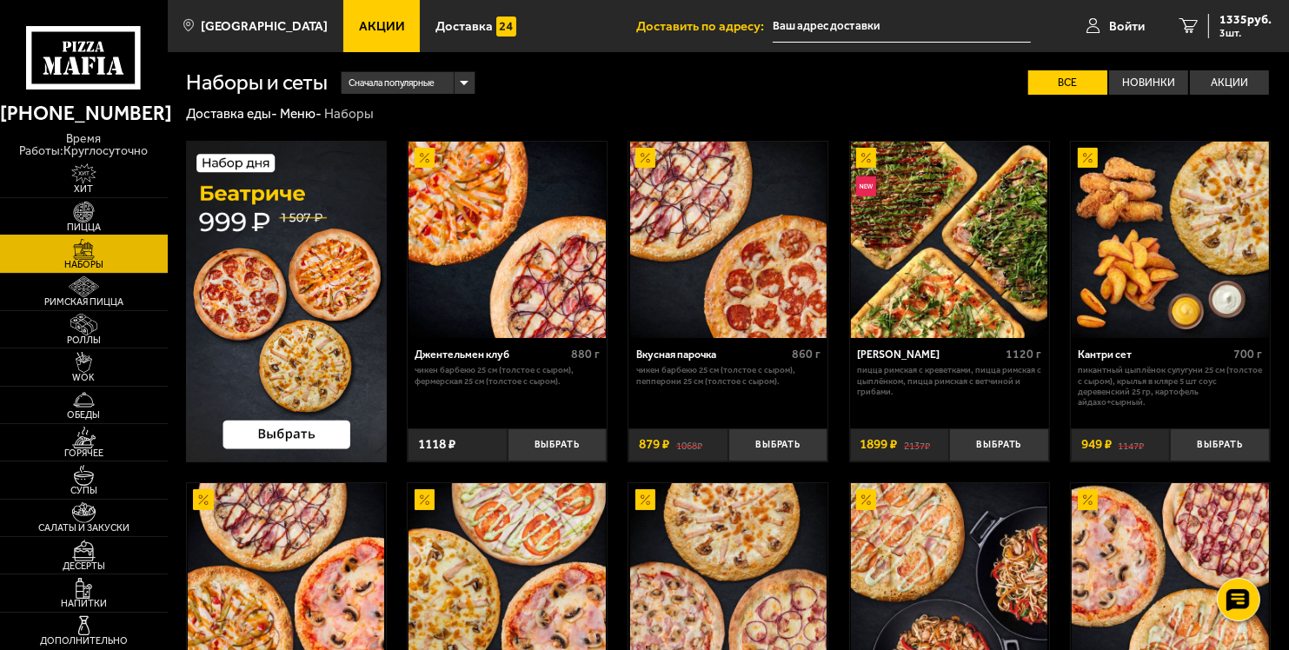
click at [98, 220] on img at bounding box center [83, 212] width 51 height 21
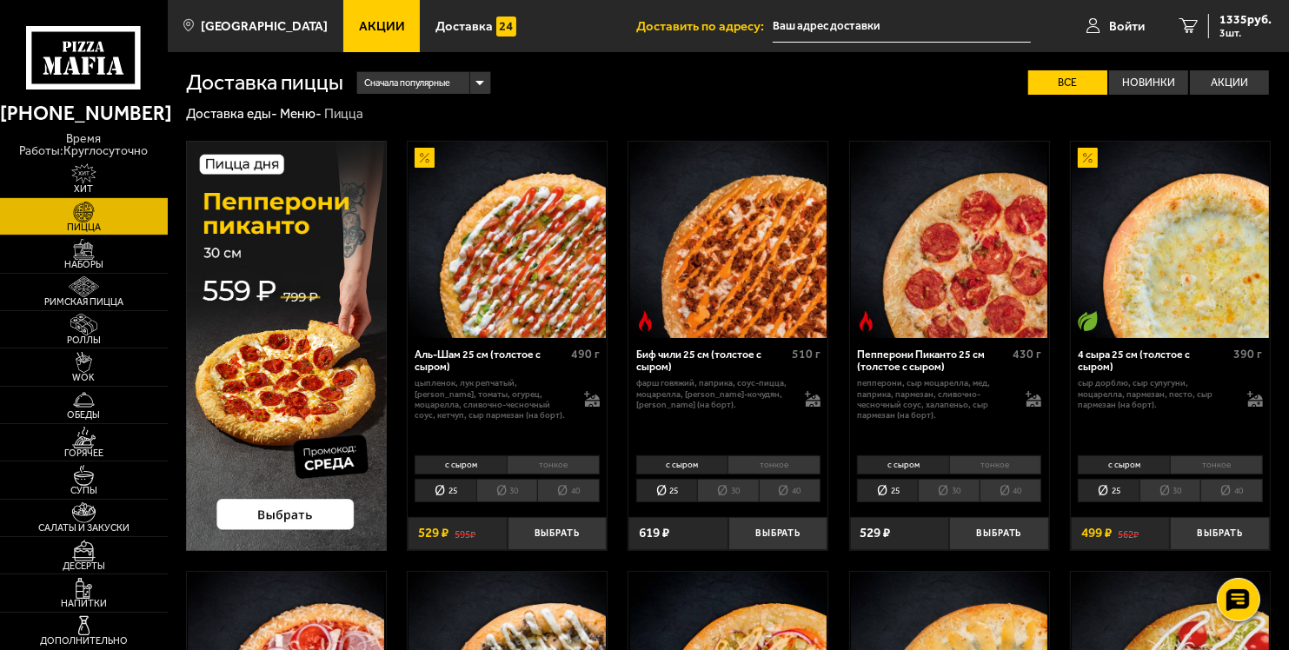
scroll to position [11, 0]
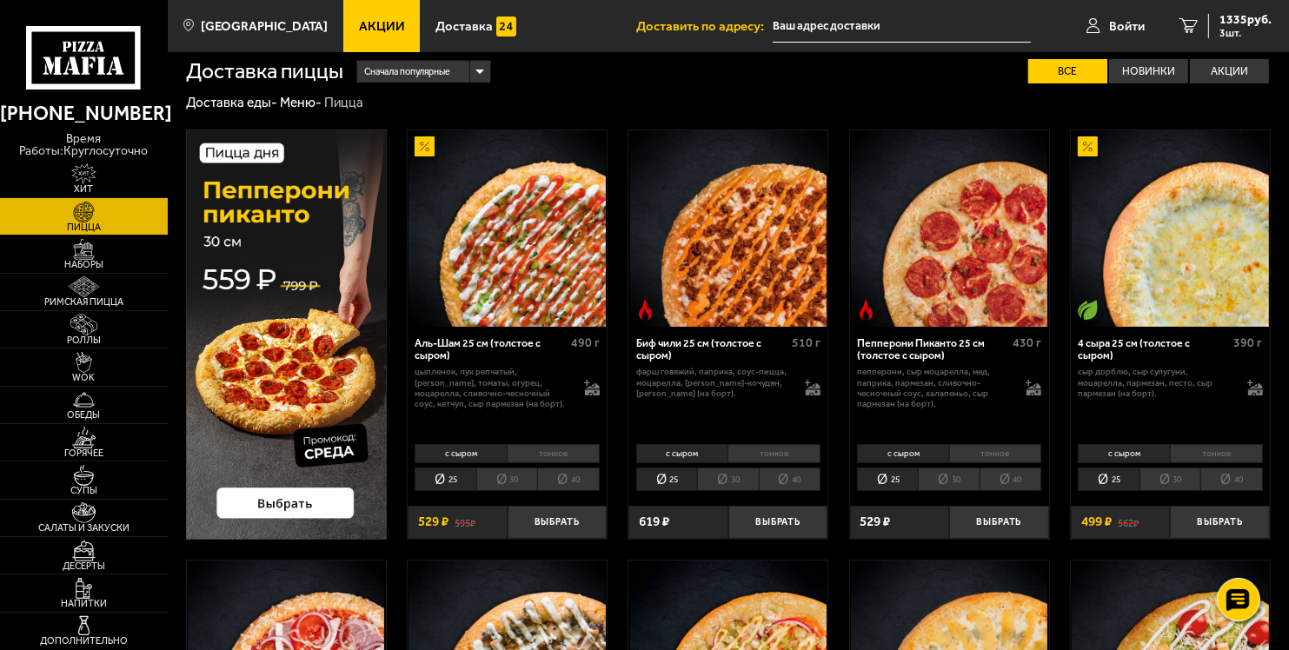
click at [570, 445] on li "тонкое" at bounding box center [553, 453] width 93 height 19
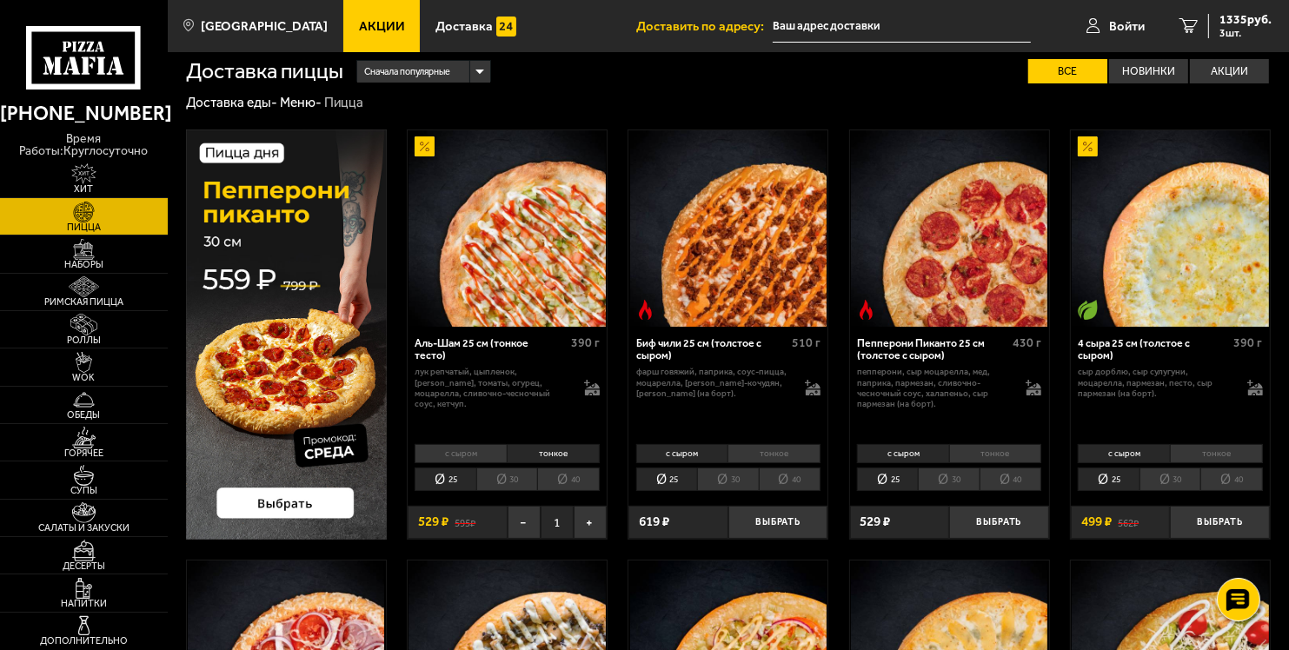
click at [505, 474] on li "30" at bounding box center [506, 479] width 61 height 23
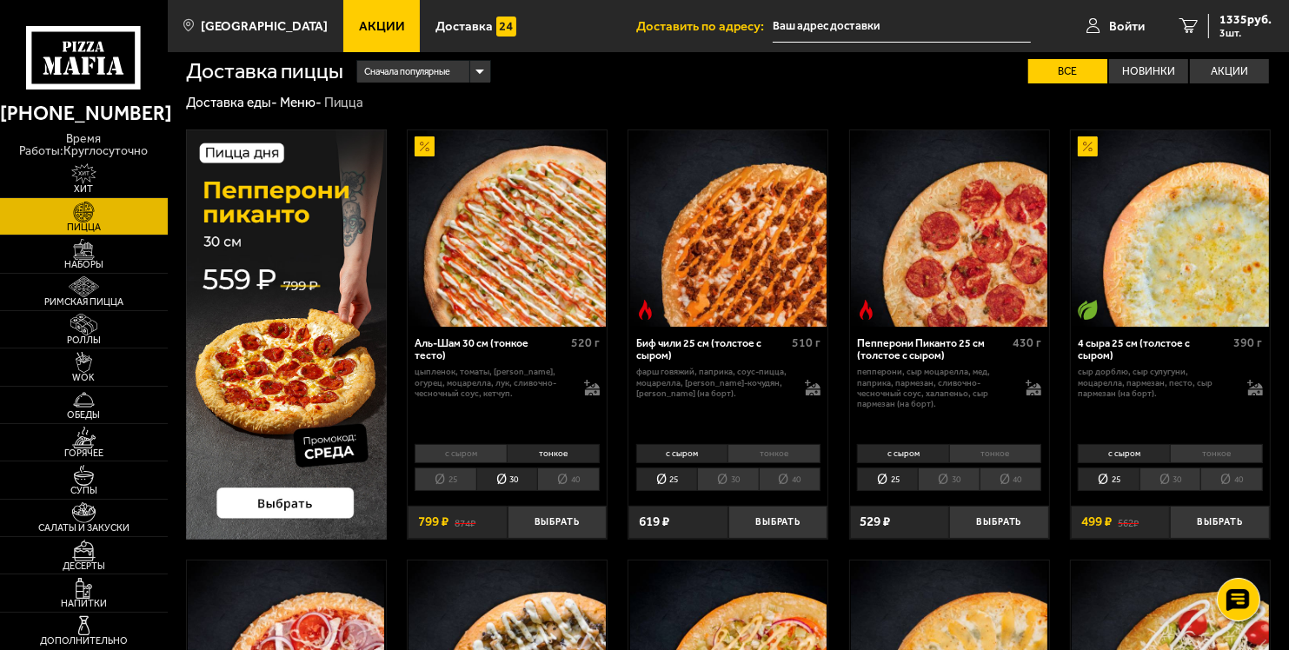
click at [445, 481] on li "25" at bounding box center [445, 479] width 61 height 23
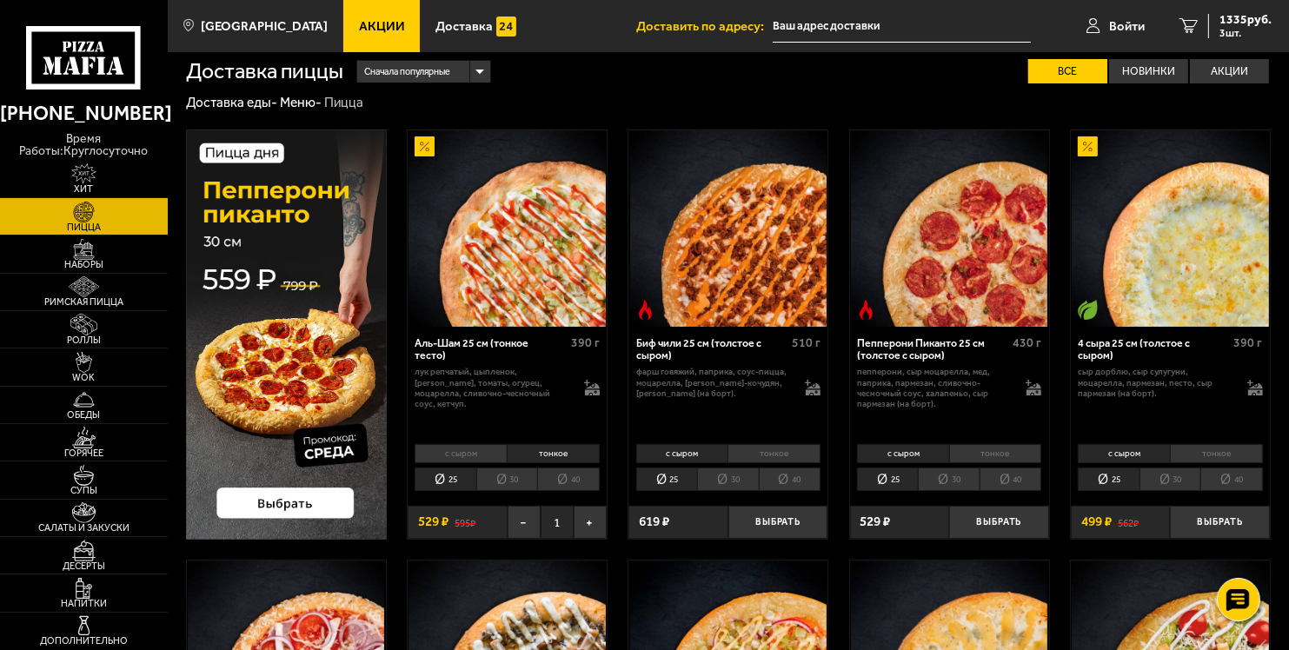
click at [497, 478] on li "30" at bounding box center [506, 479] width 61 height 23
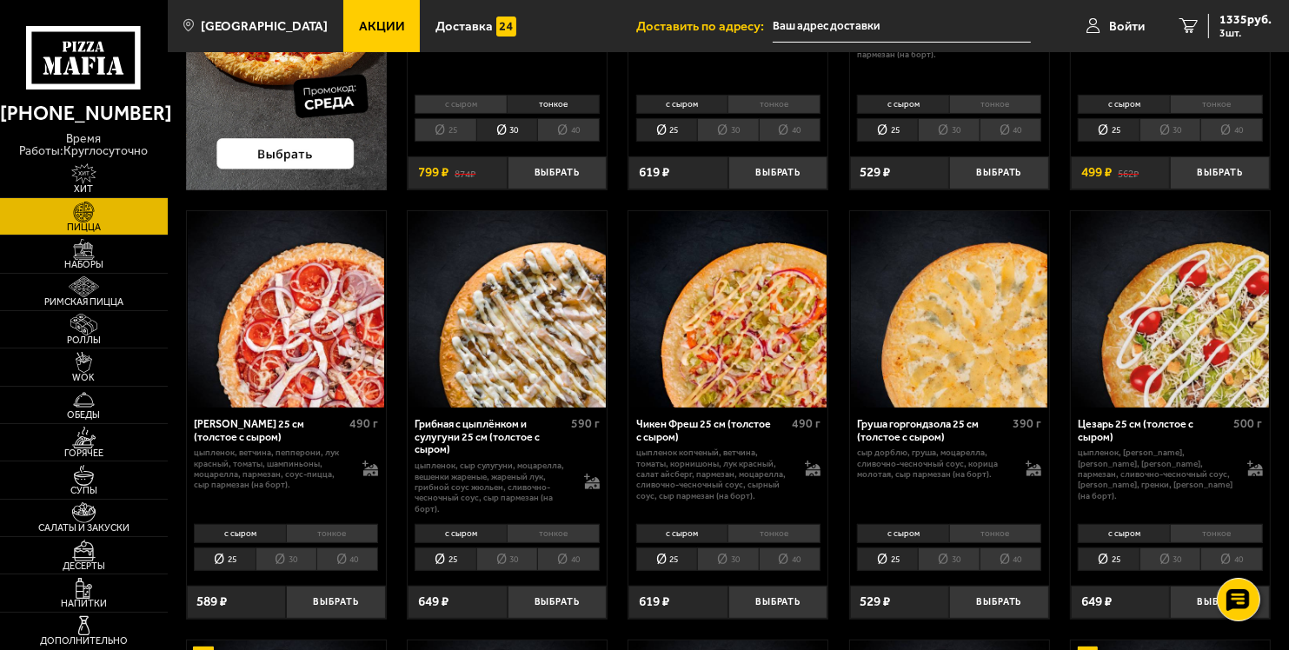
scroll to position [525, 0]
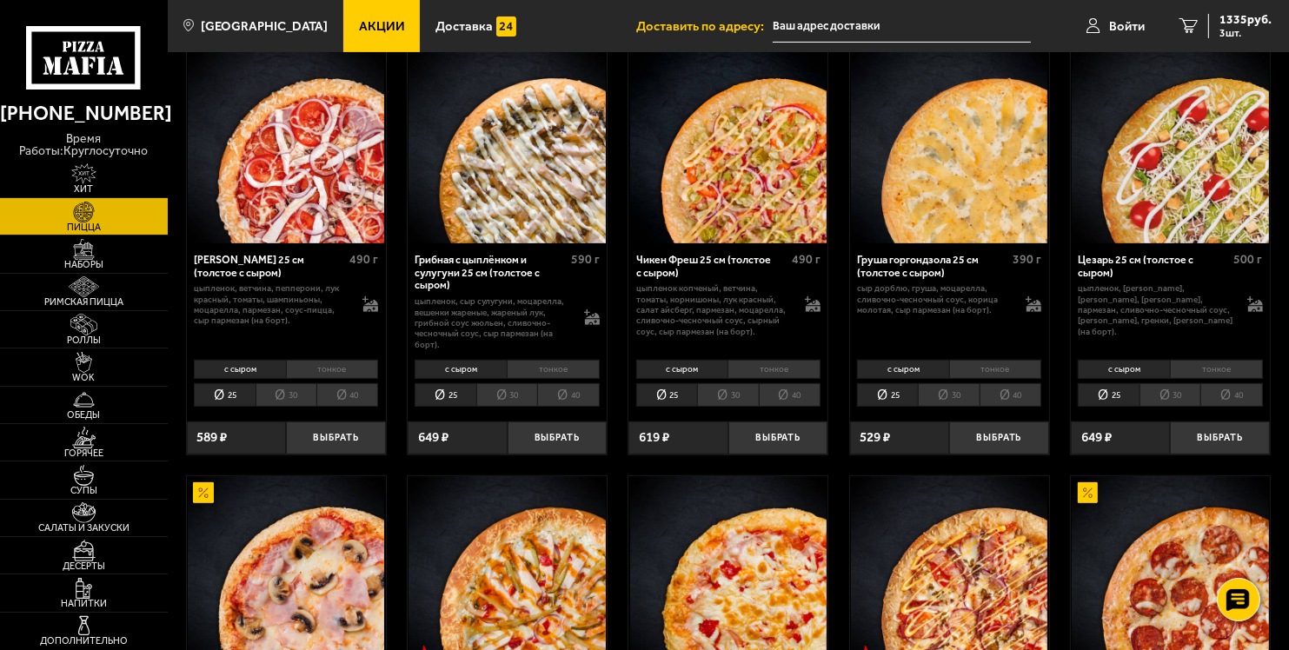
click at [560, 363] on li "тонкое" at bounding box center [553, 369] width 93 height 19
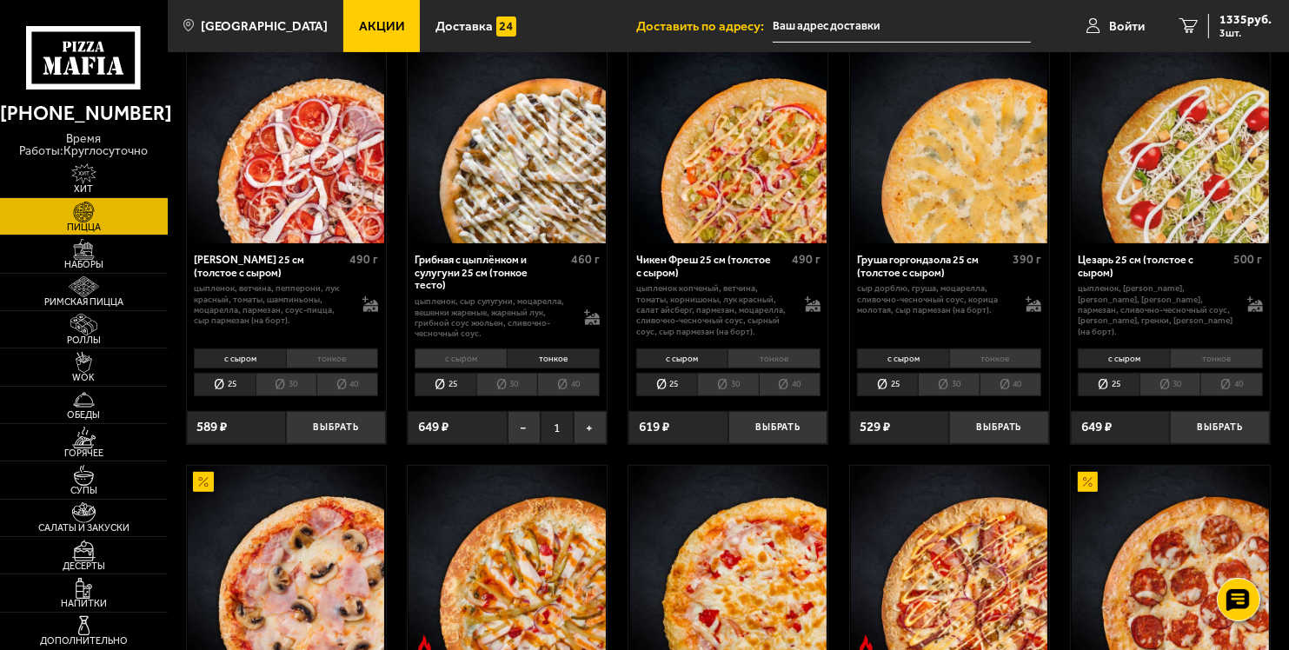
click at [500, 393] on li "30" at bounding box center [506, 384] width 61 height 23
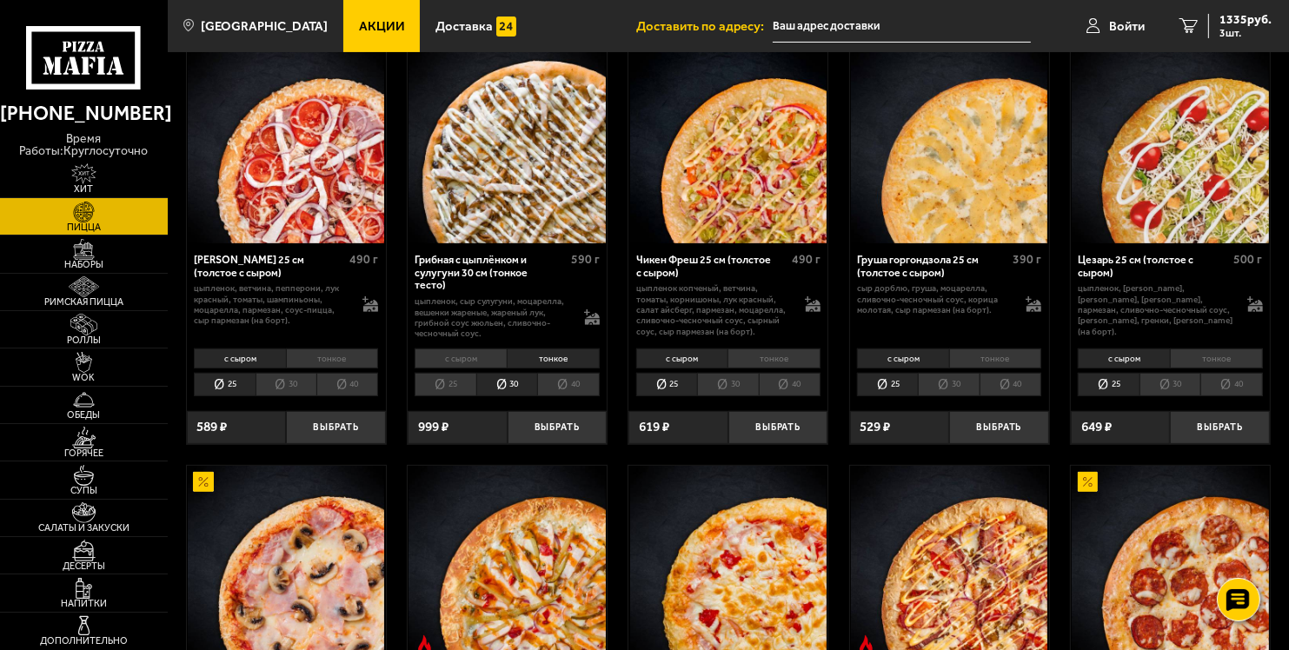
click at [453, 381] on li "25" at bounding box center [445, 384] width 61 height 23
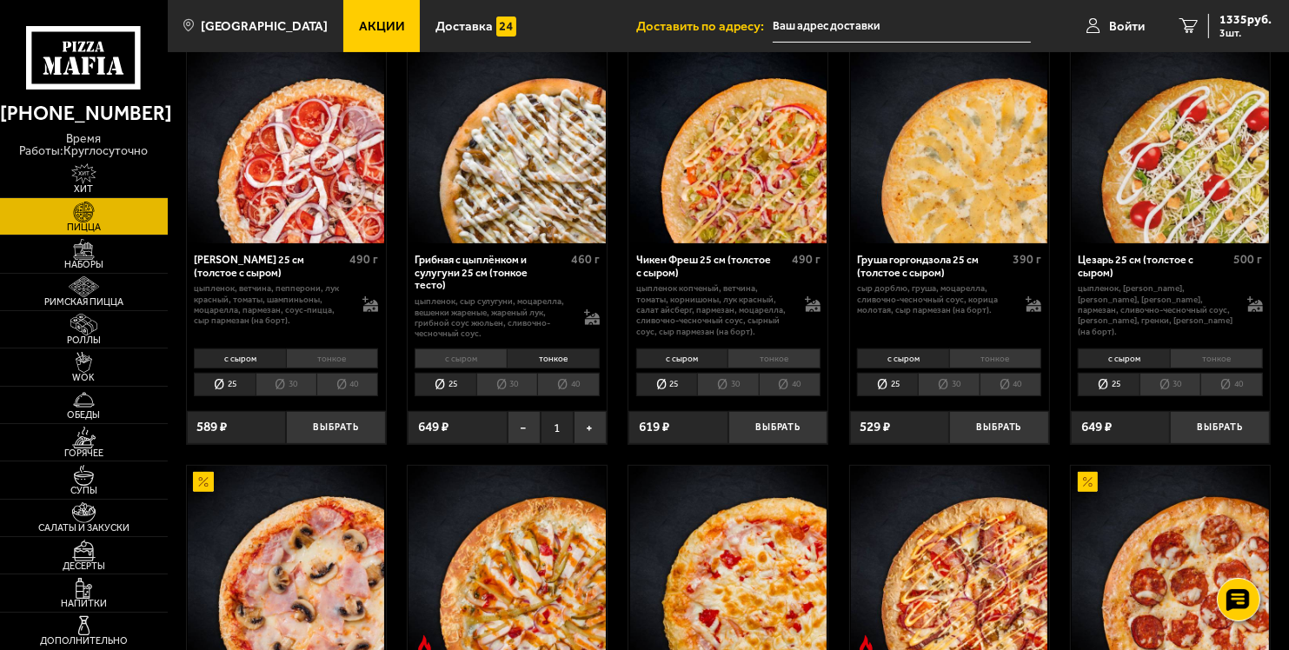
click at [502, 381] on li "30" at bounding box center [506, 384] width 61 height 23
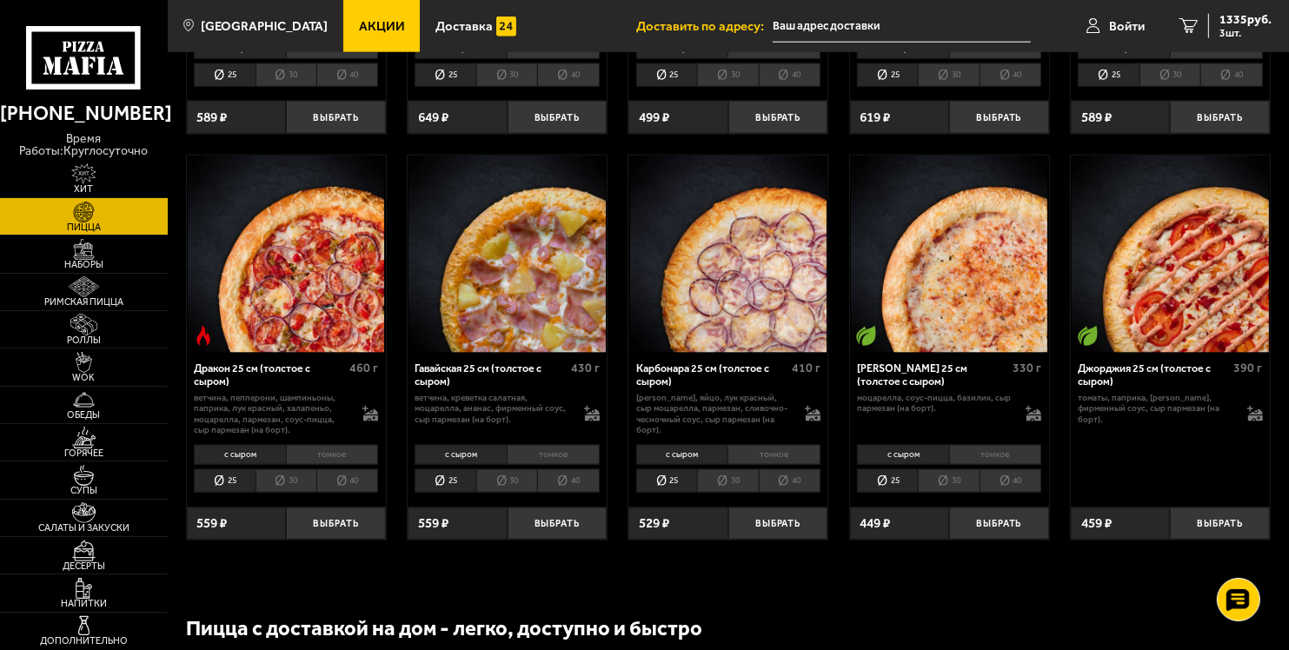
scroll to position [2065, 0]
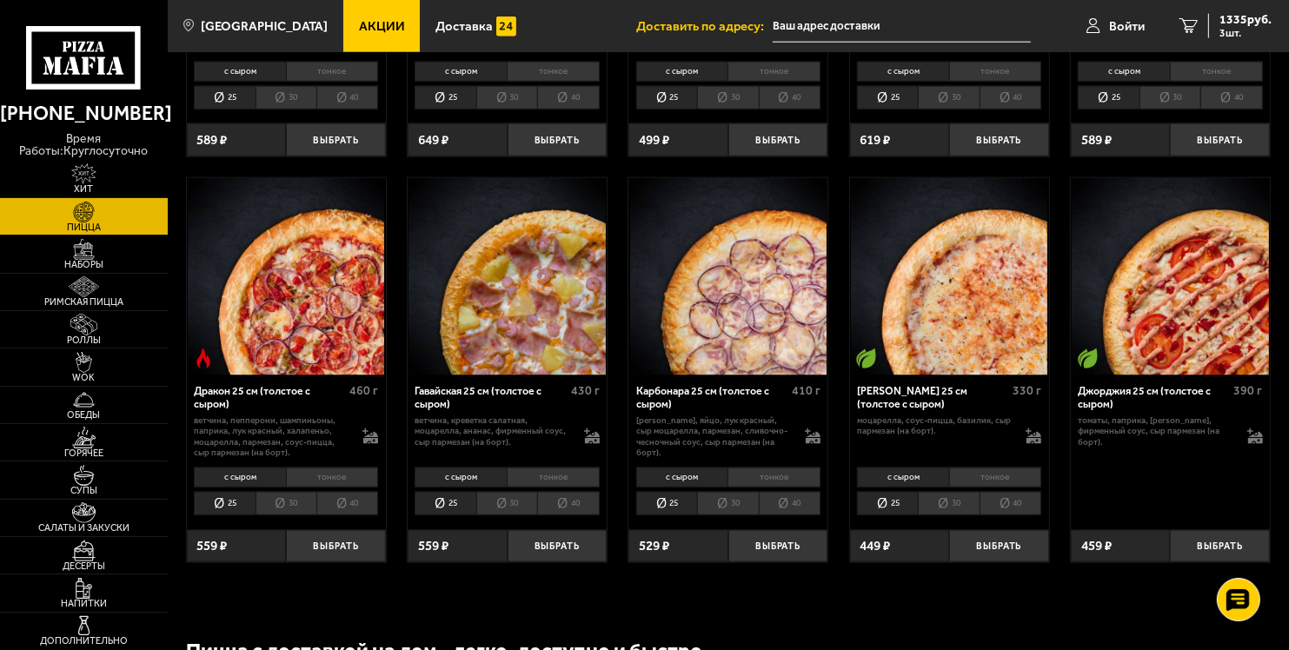
click at [347, 483] on li "тонкое" at bounding box center [332, 477] width 93 height 19
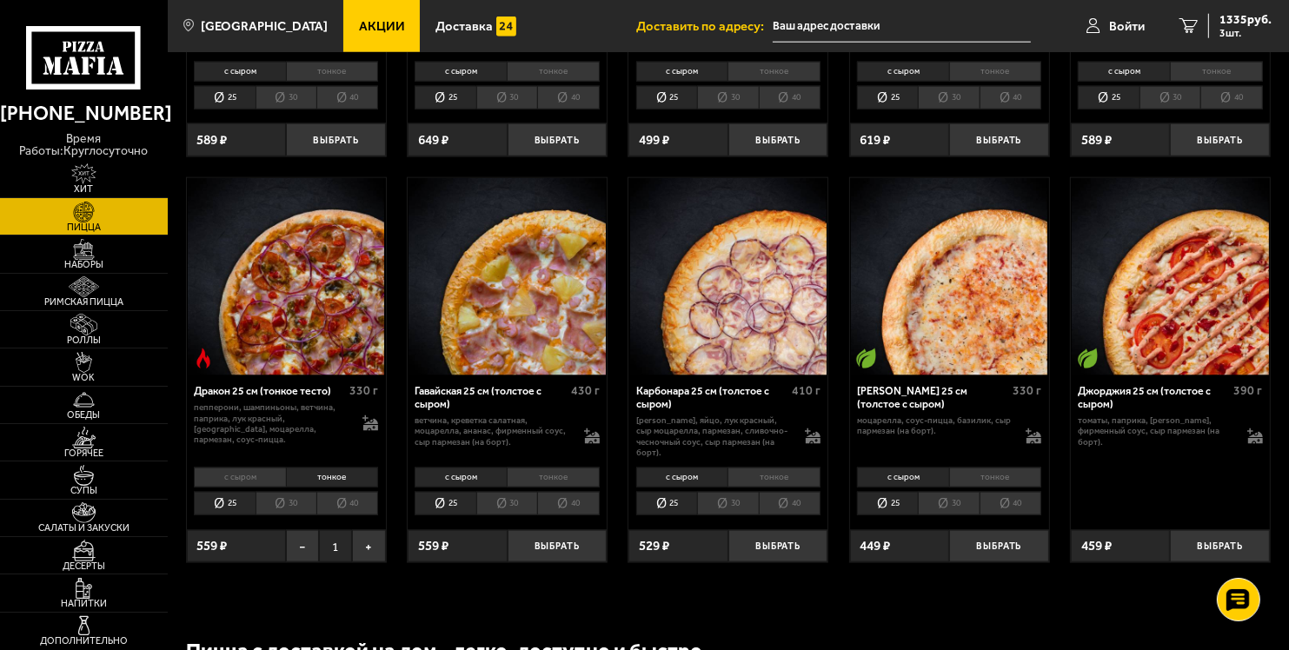
click at [270, 508] on li "30" at bounding box center [286, 503] width 61 height 23
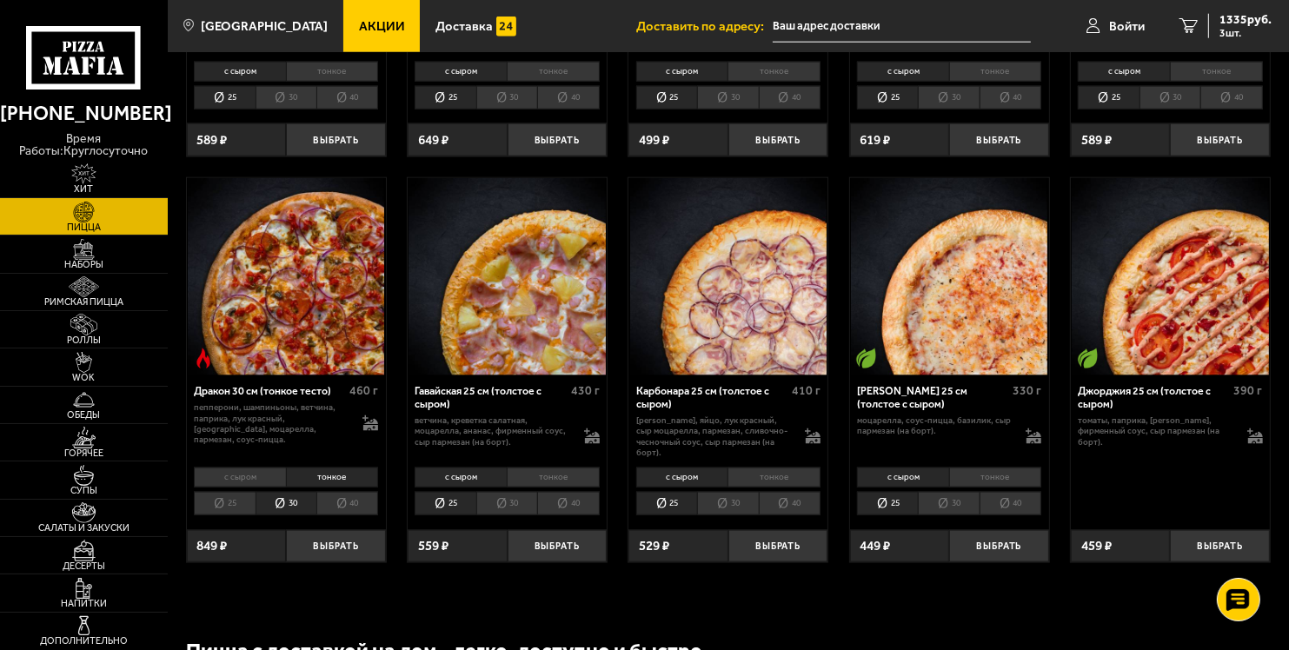
click at [224, 508] on li "25" at bounding box center [224, 503] width 61 height 23
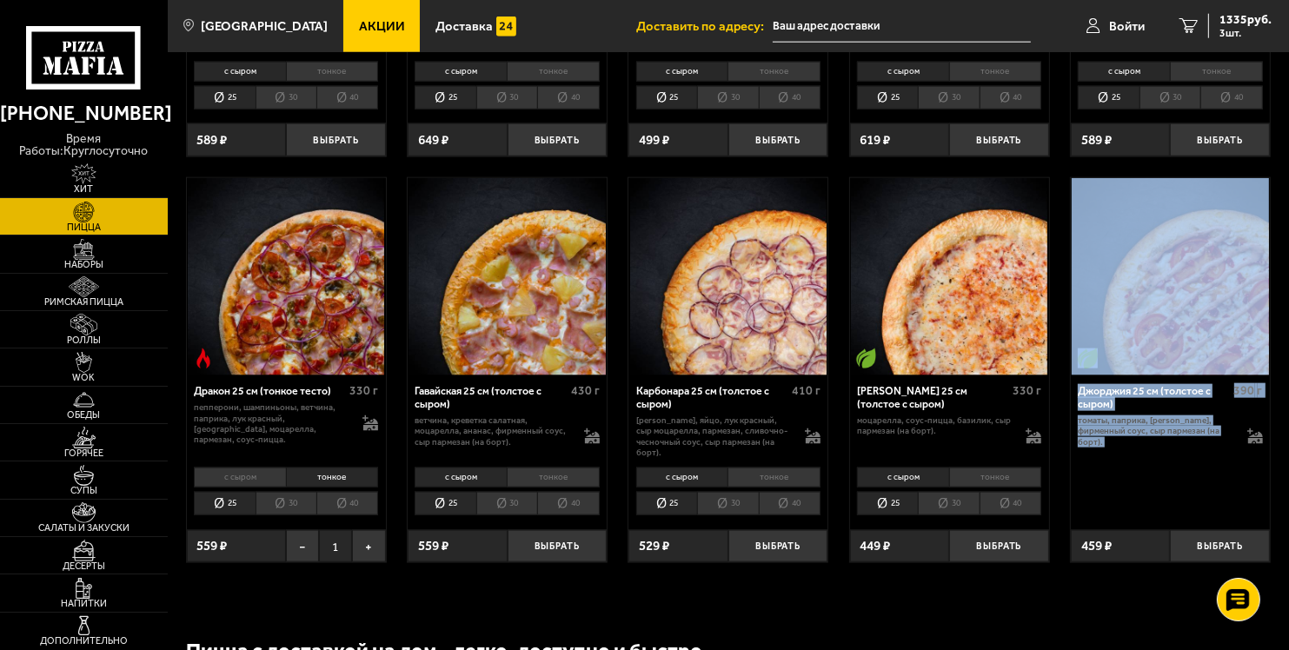
drag, startPoint x: 1289, startPoint y: 427, endPoint x: 1293, endPoint y: 320, distance: 107.0
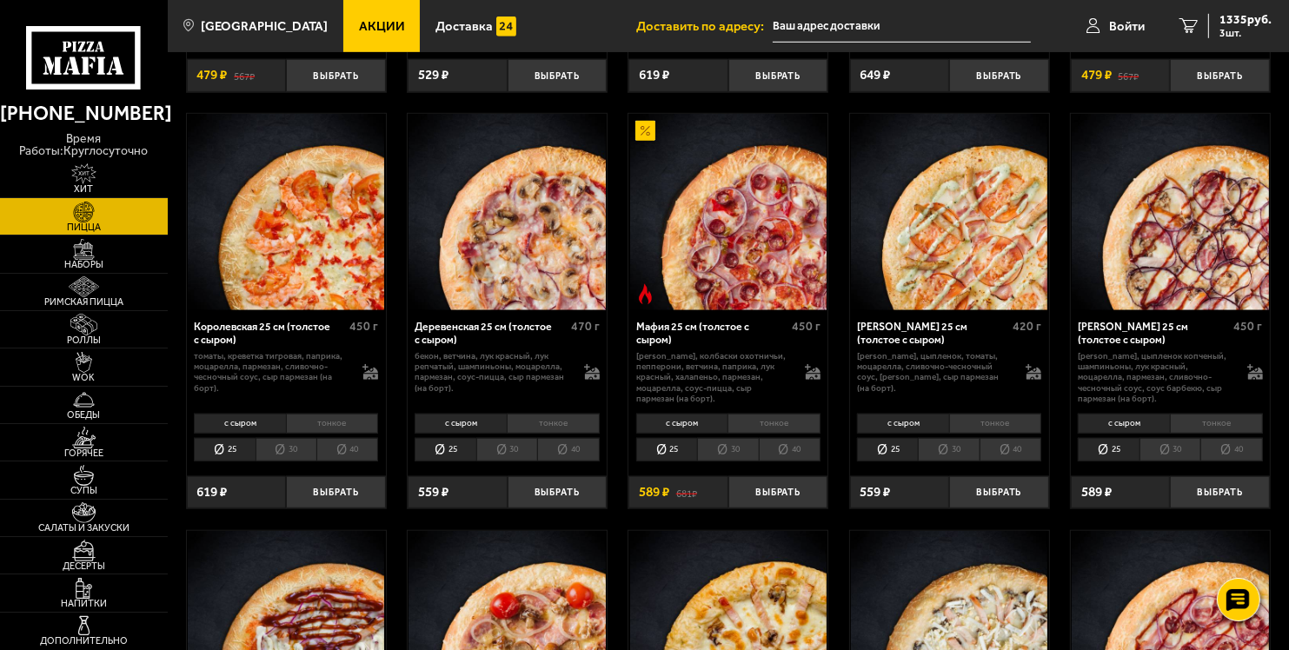
scroll to position [1224, 0]
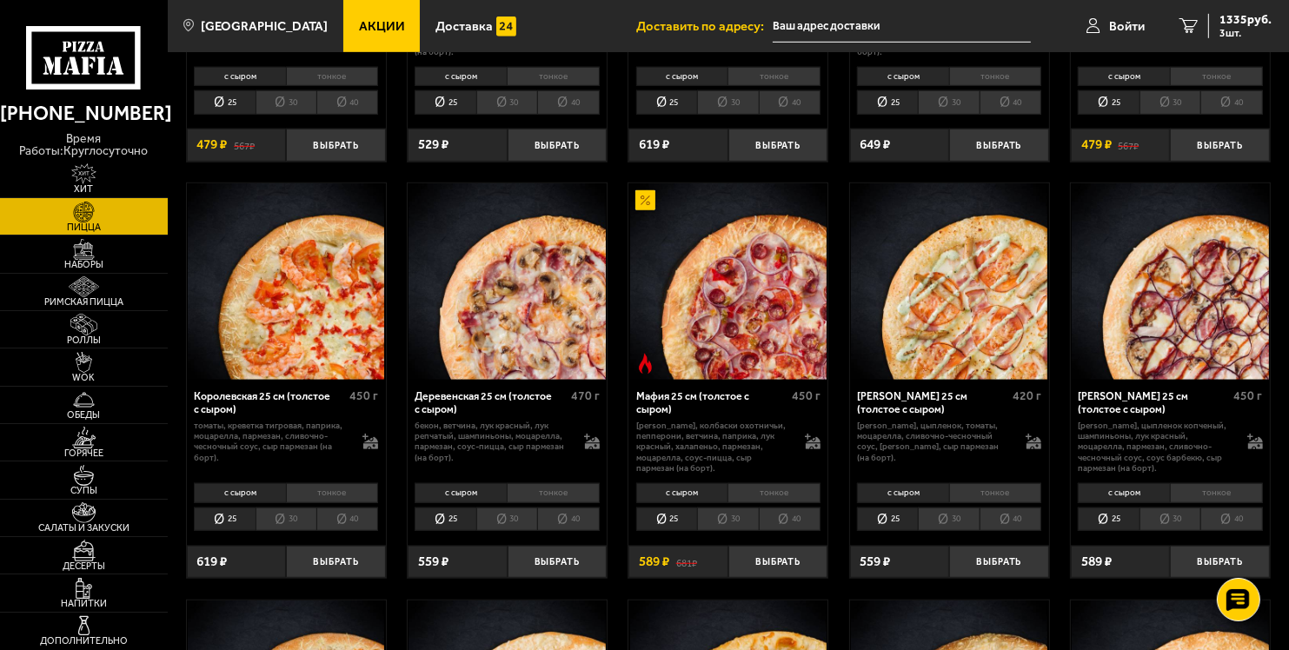
click at [762, 494] on li "тонкое" at bounding box center [774, 492] width 93 height 19
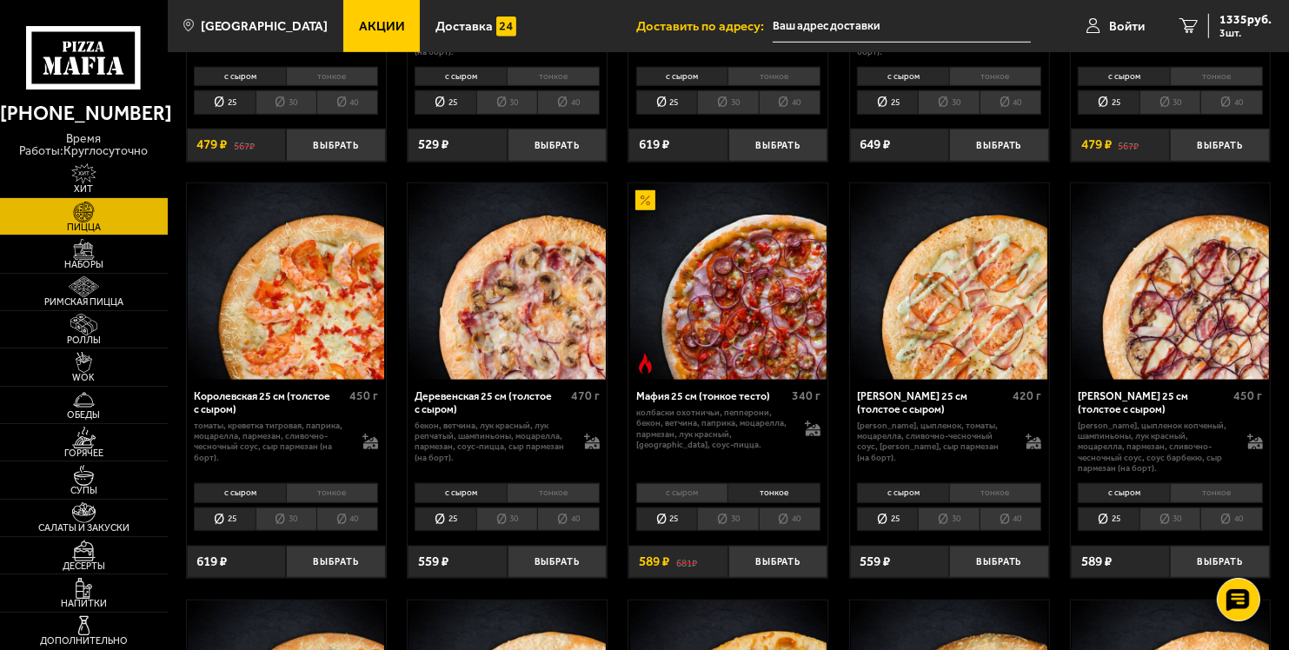
click at [271, 530] on li "30" at bounding box center [286, 519] width 61 height 23
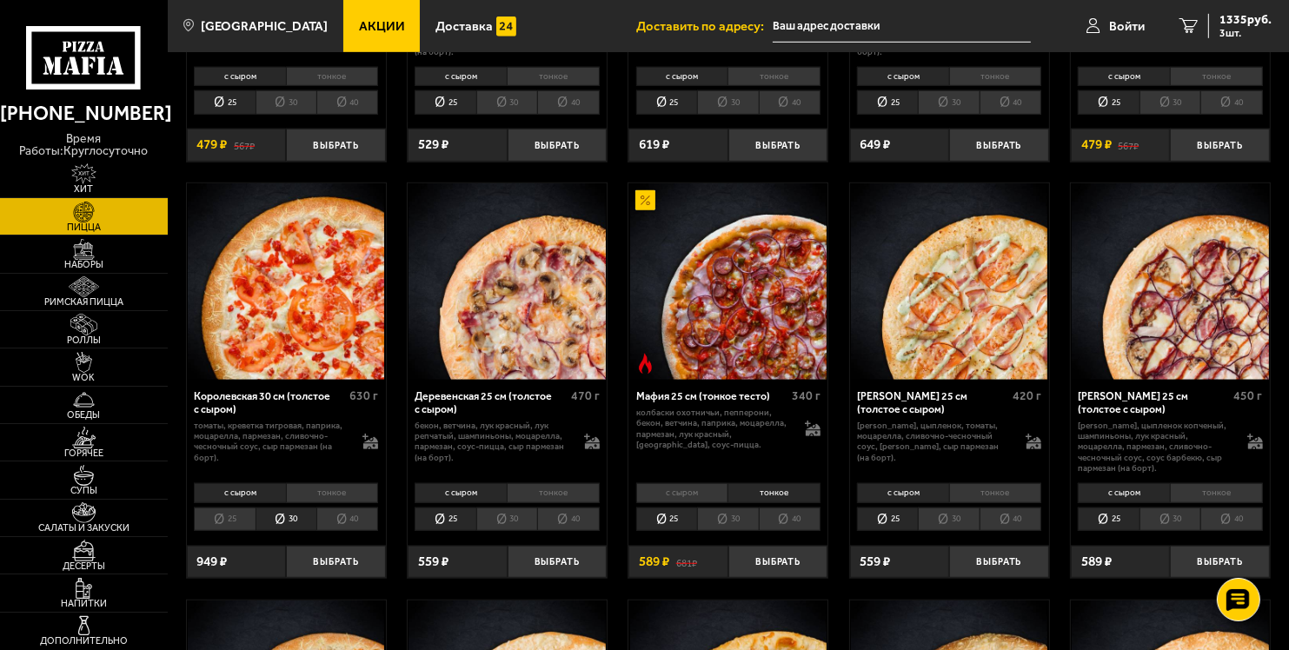
click at [504, 525] on li "30" at bounding box center [506, 519] width 61 height 23
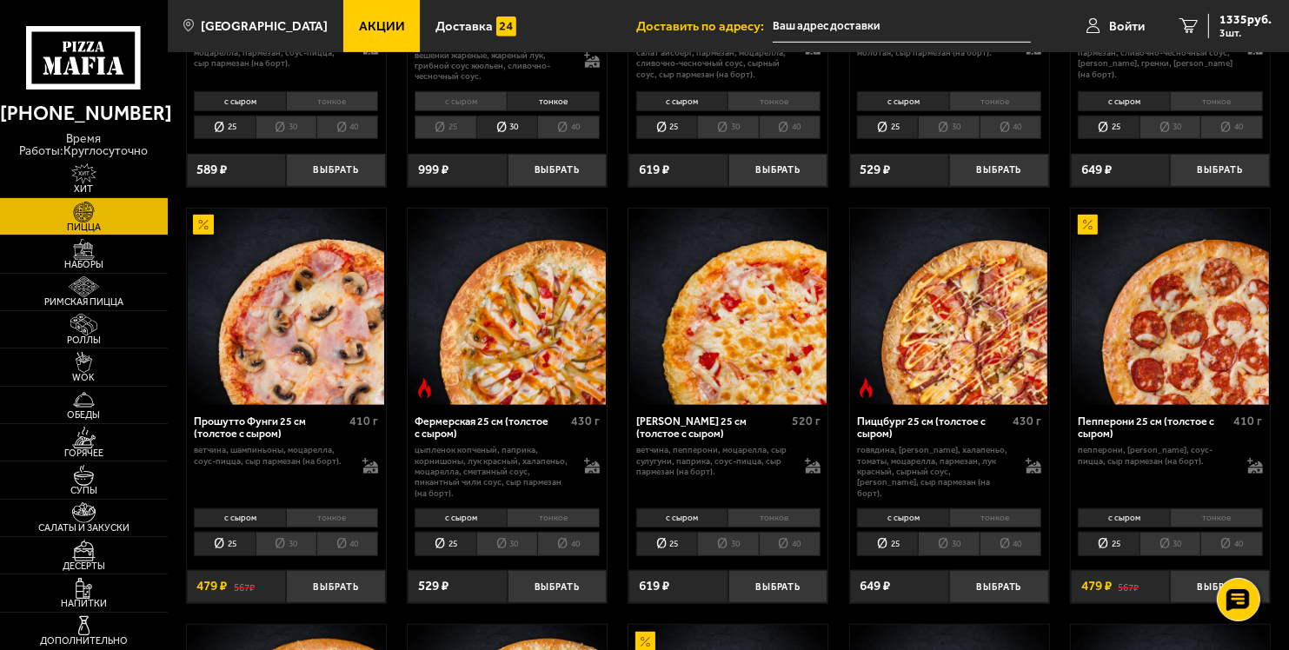
scroll to position [778, 0]
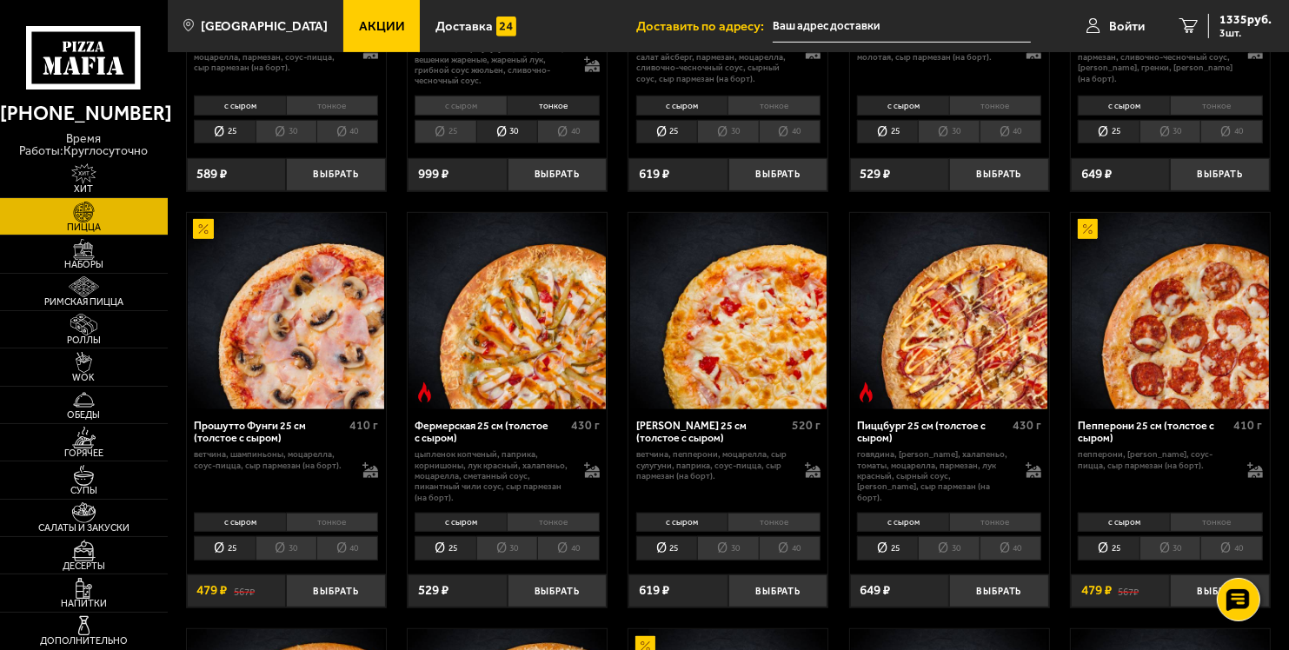
click at [501, 551] on li "30" at bounding box center [506, 547] width 61 height 23
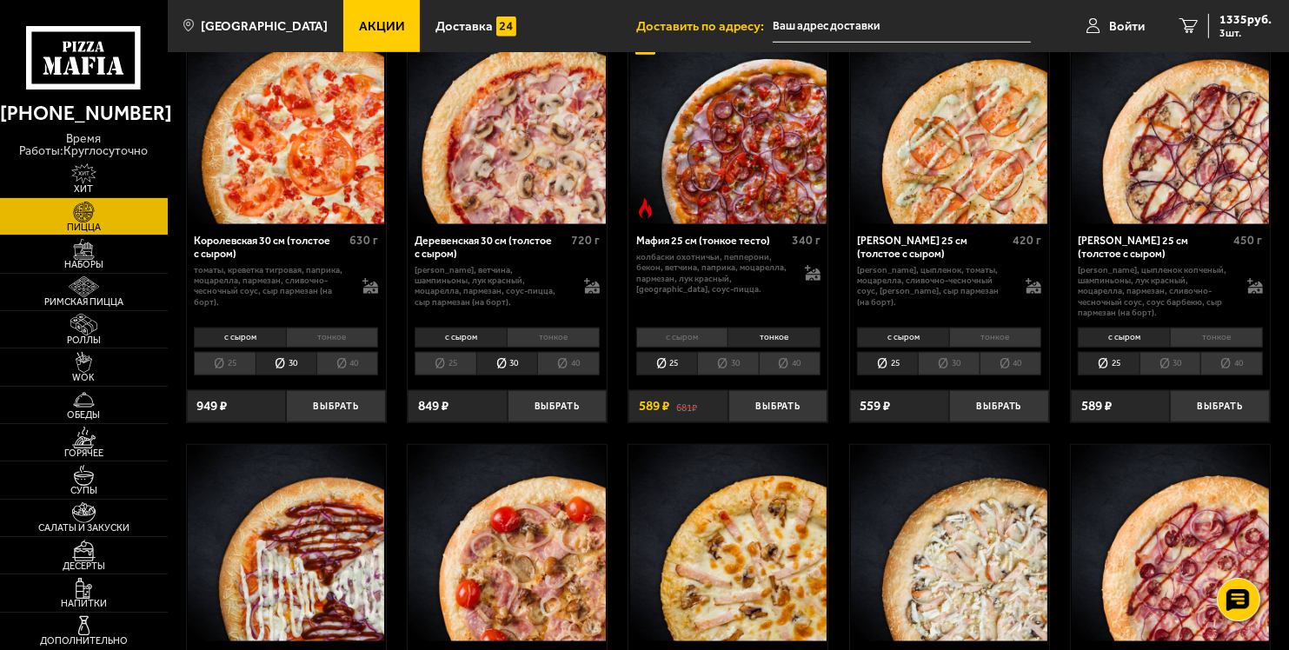
scroll to position [1384, 0]
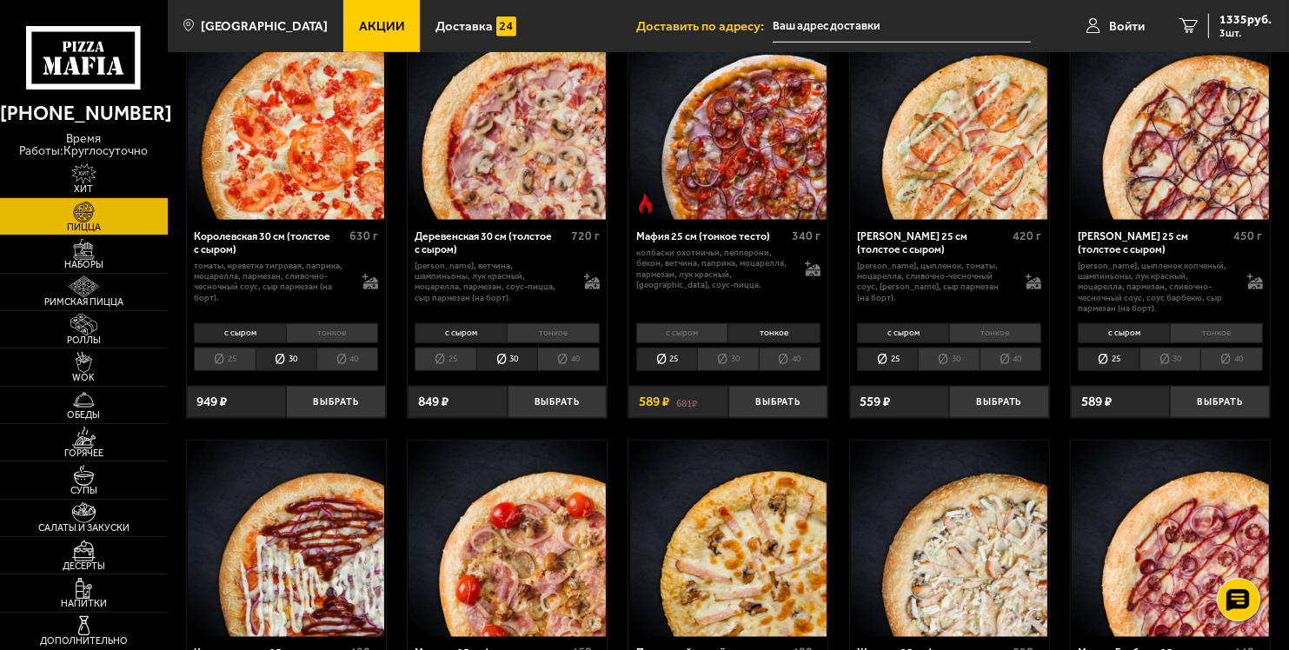
click at [723, 348] on li "30" at bounding box center [727, 359] width 61 height 23
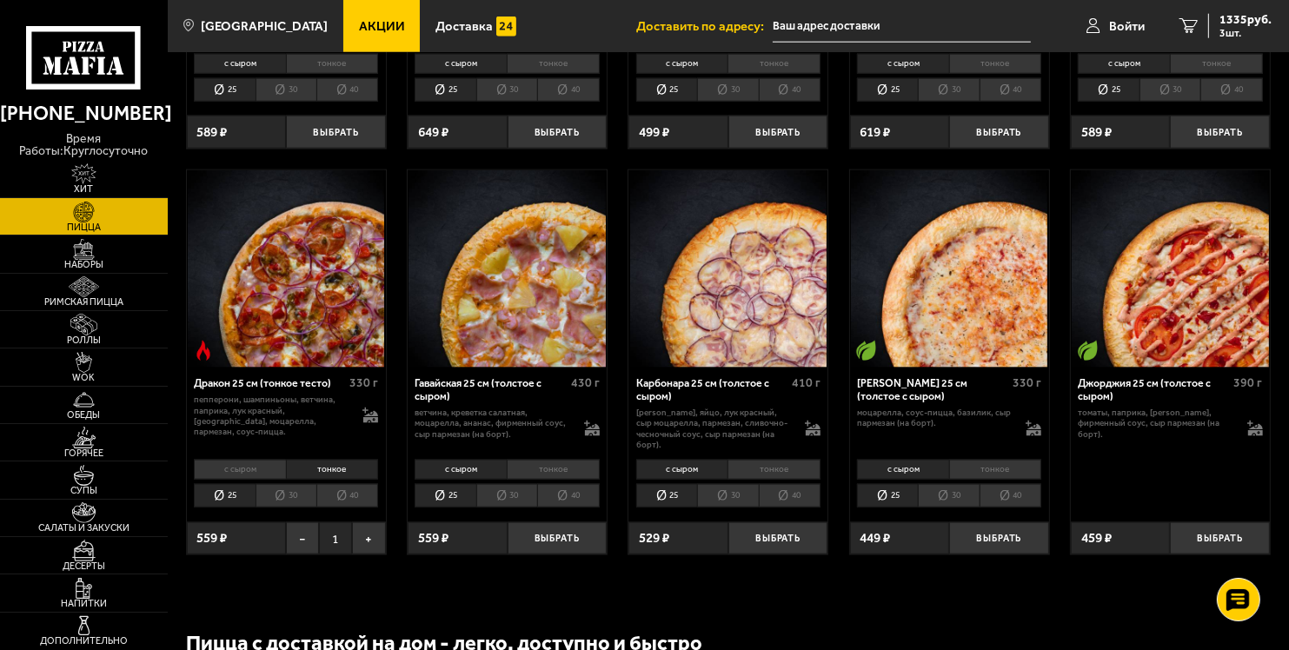
scroll to position [2080, 0]
